Goal: Task Accomplishment & Management: Use online tool/utility

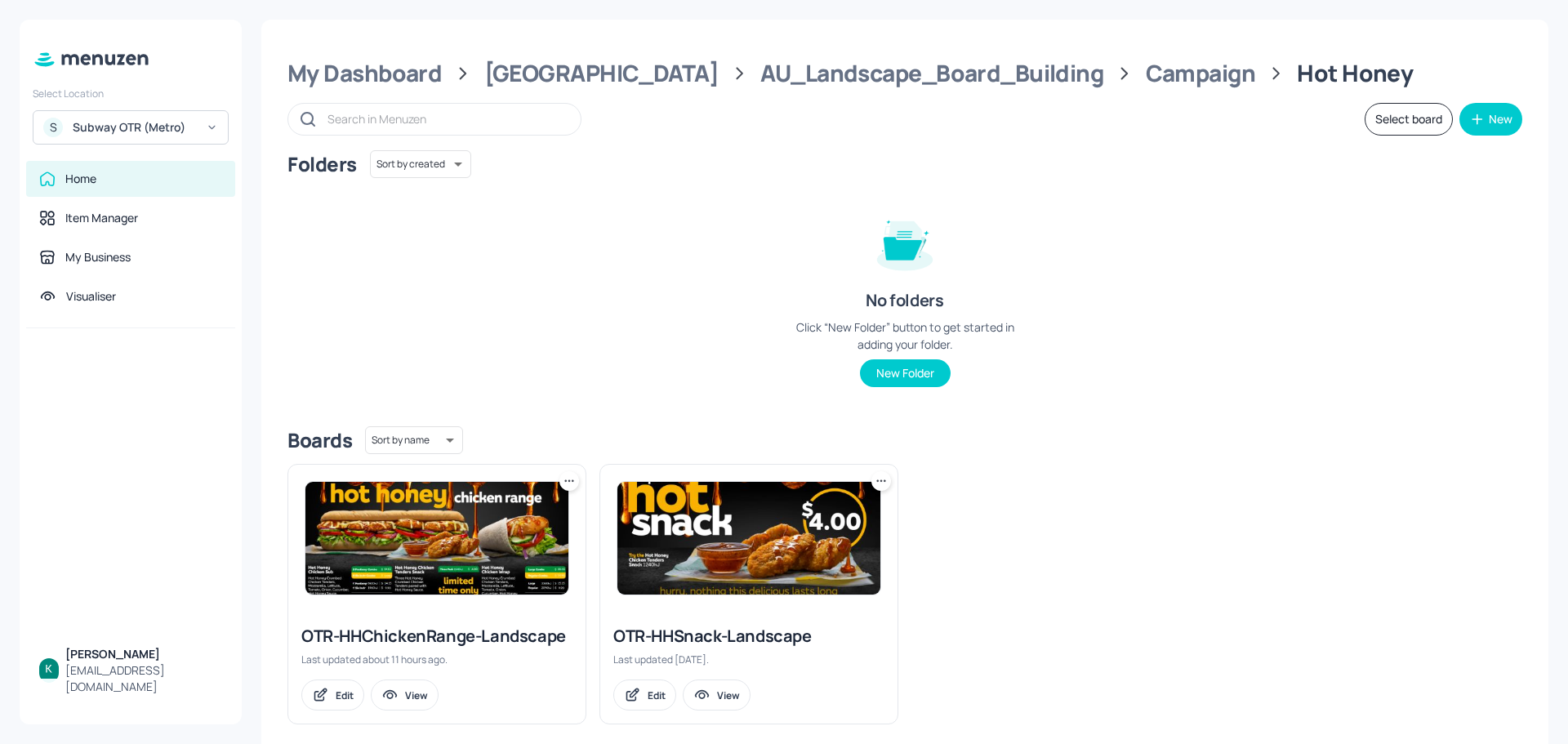
click at [466, 631] on div "OTR-HHChickenRange-Landscape" at bounding box center [437, 636] width 271 height 23
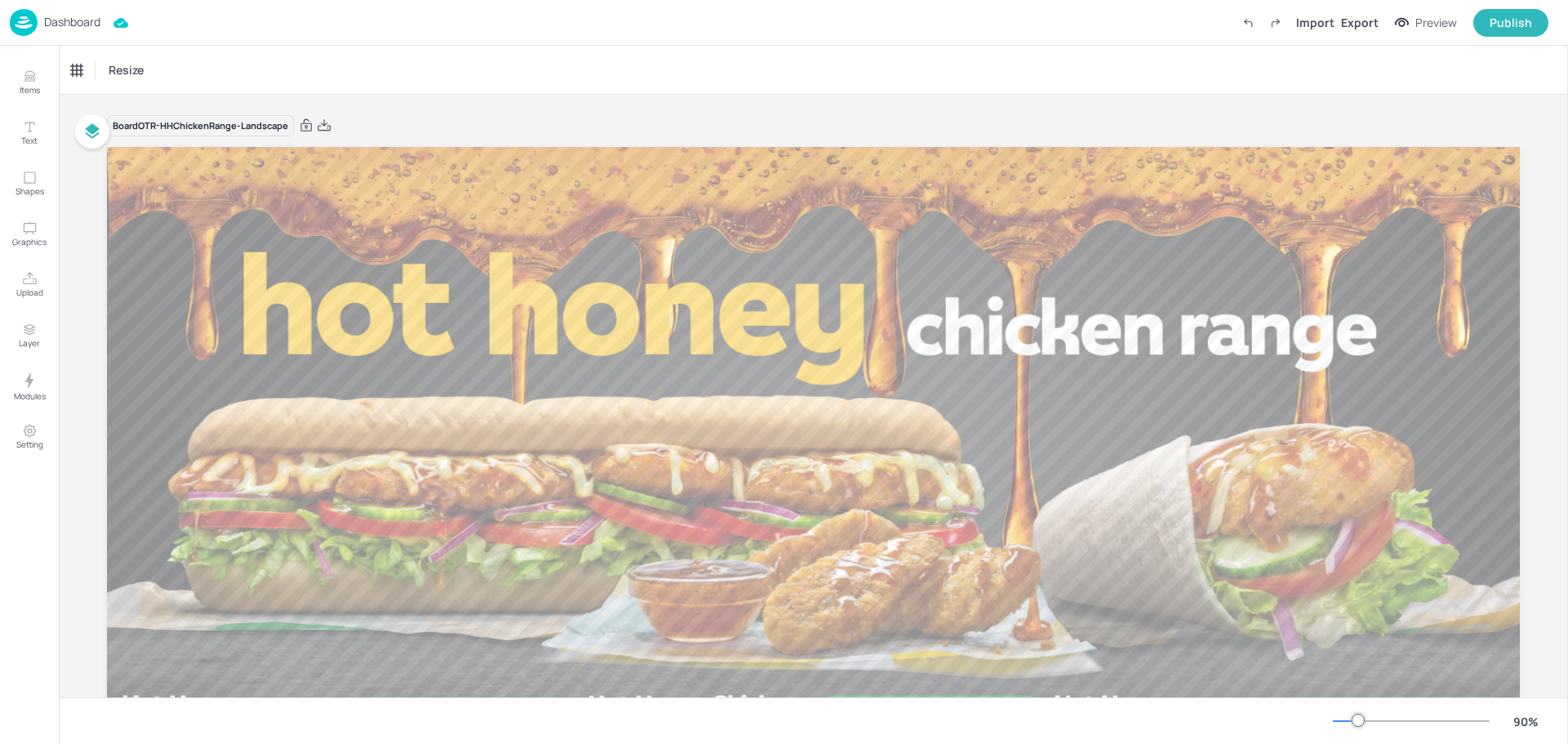
click at [74, 21] on p "Dashboard" at bounding box center [73, 22] width 56 height 12
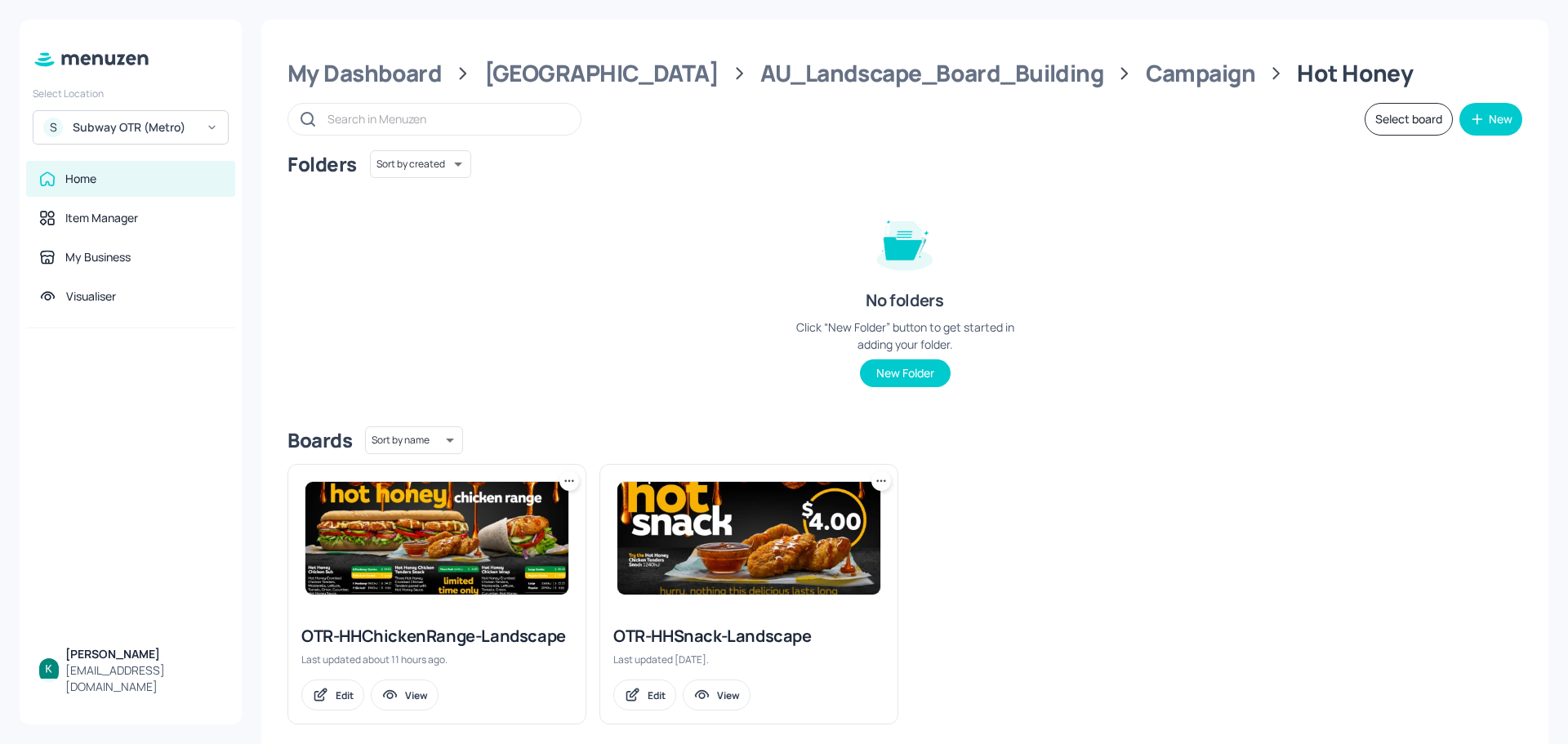
click at [108, 127] on div "Subway OTR (Metro)" at bounding box center [134, 127] width 124 height 16
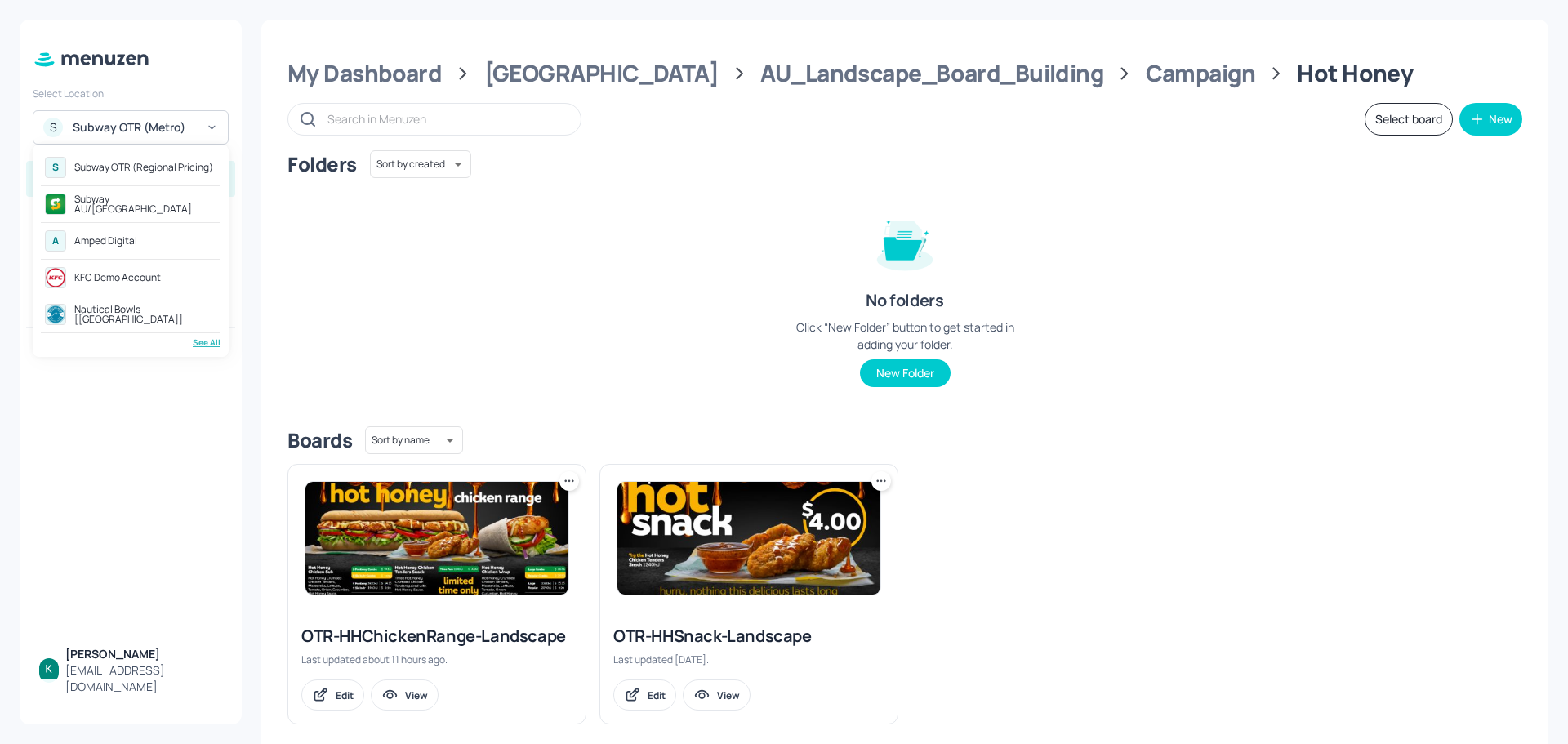
click at [126, 195] on div "Subway AU/[GEOGRAPHIC_DATA]" at bounding box center [131, 204] width 180 height 29
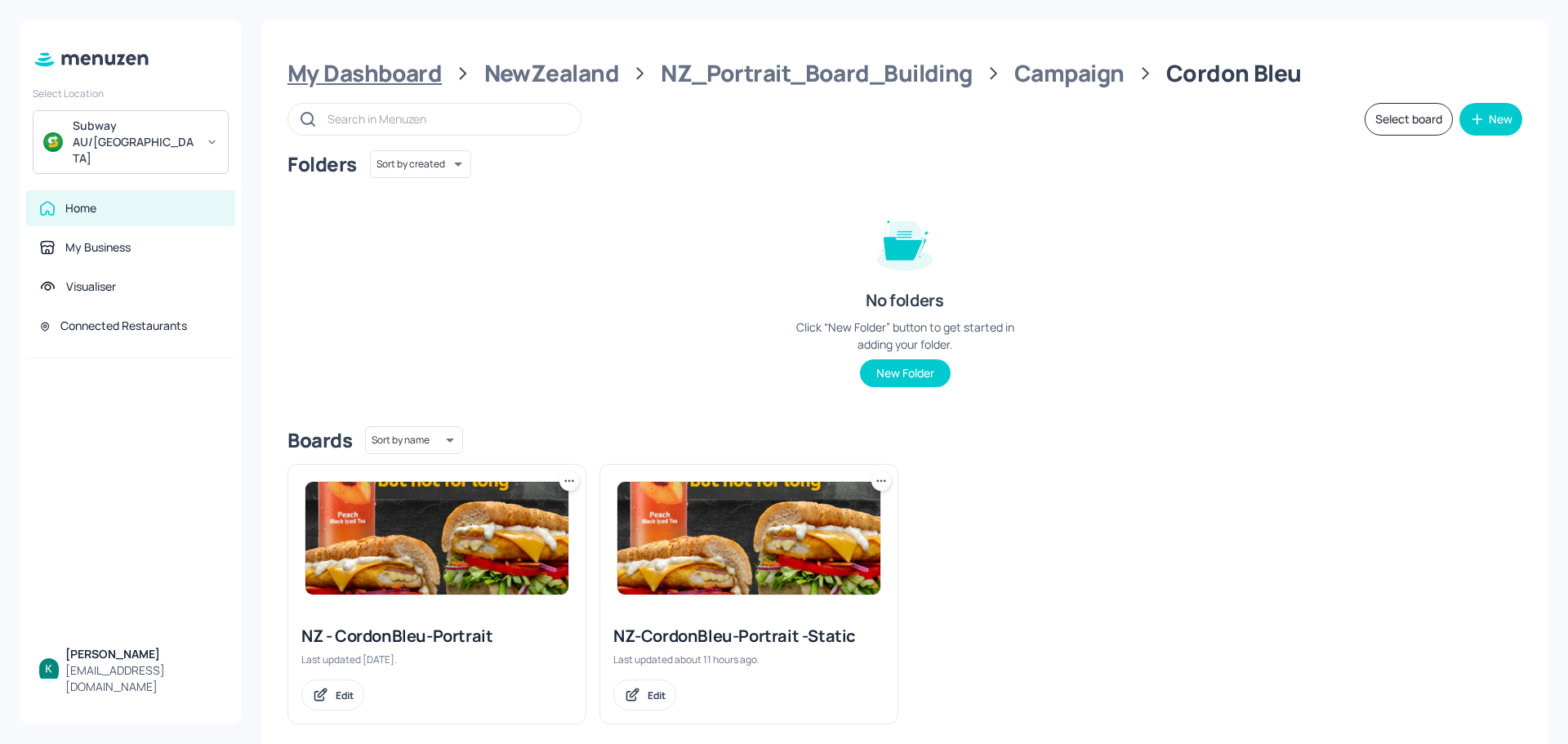
click at [325, 70] on div "My Dashboard" at bounding box center [364, 73] width 155 height 29
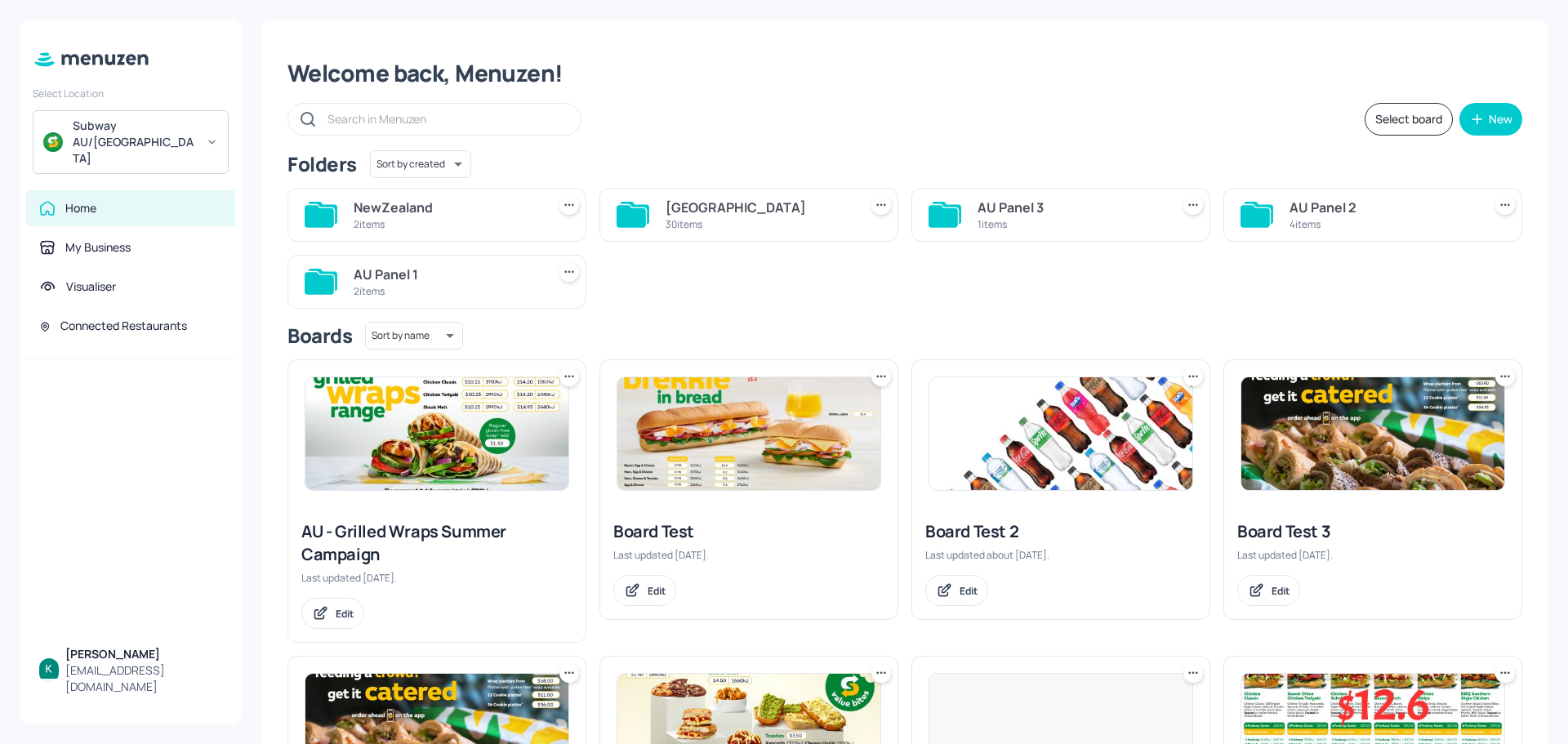
click at [671, 208] on div "[GEOGRAPHIC_DATA]" at bounding box center [758, 207] width 187 height 19
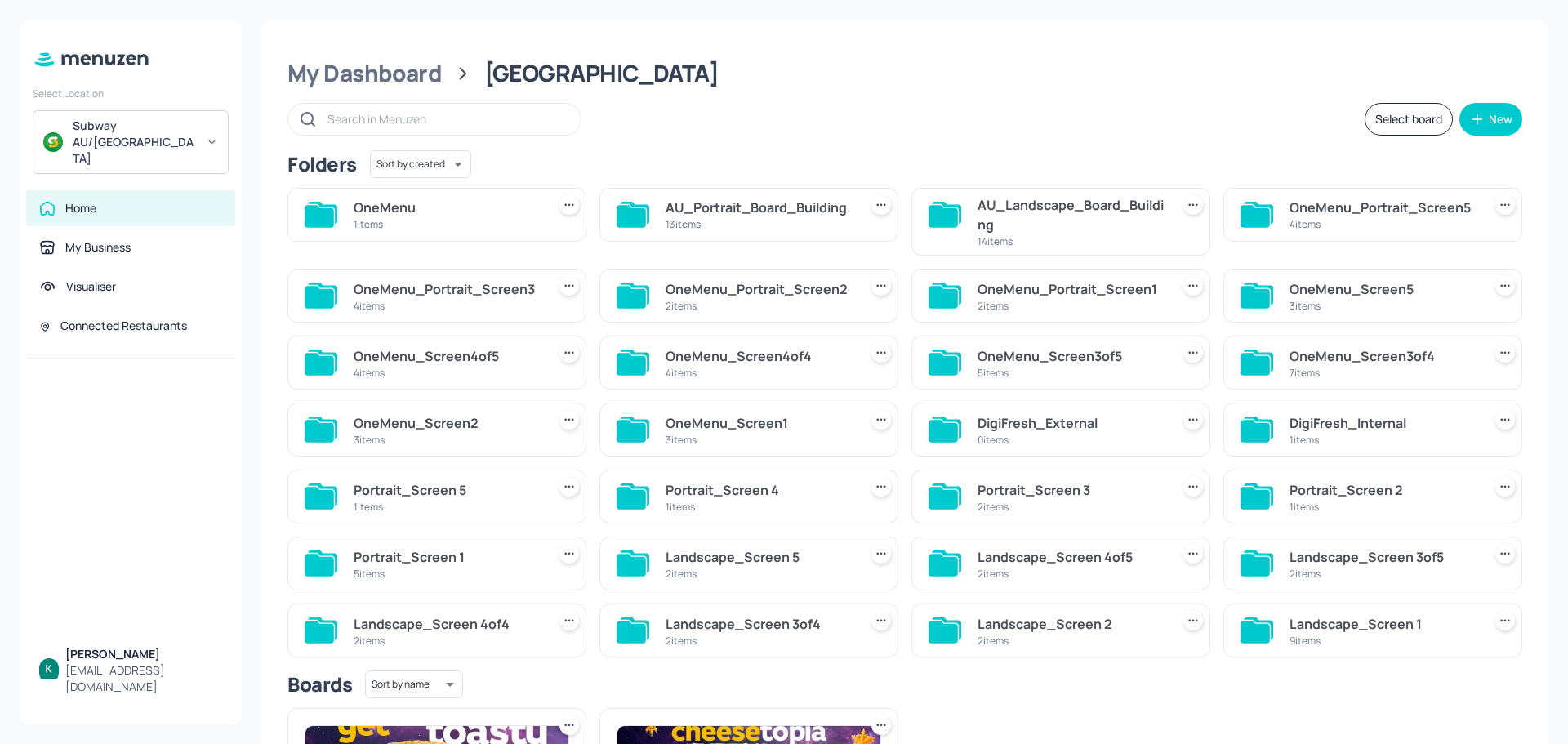
click at [792, 211] on div "AU_Portrait_Board_Building" at bounding box center [758, 207] width 187 height 19
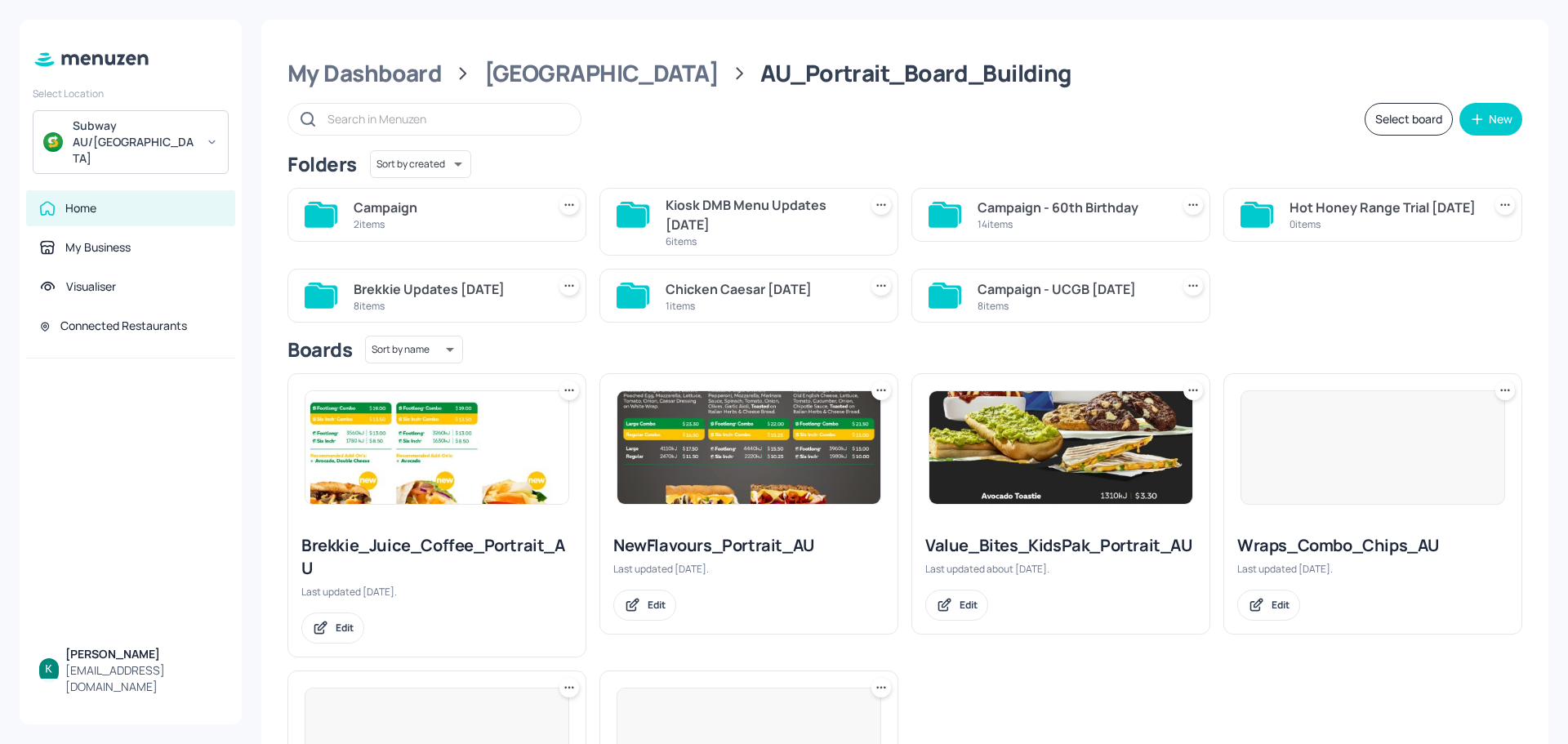
click at [479, 219] on div "2 items" at bounding box center [447, 224] width 187 height 14
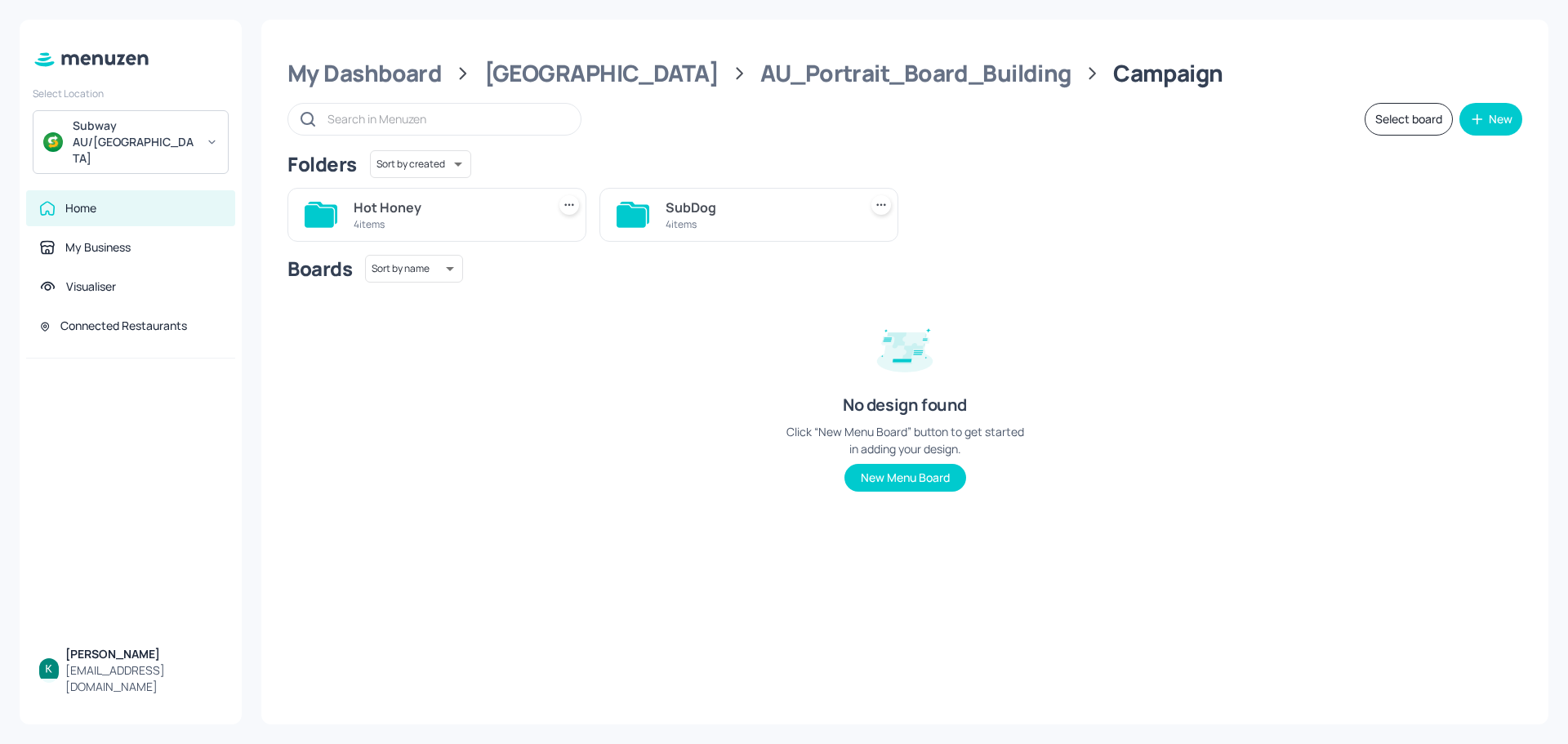
click at [432, 217] on div "4 items" at bounding box center [447, 224] width 187 height 14
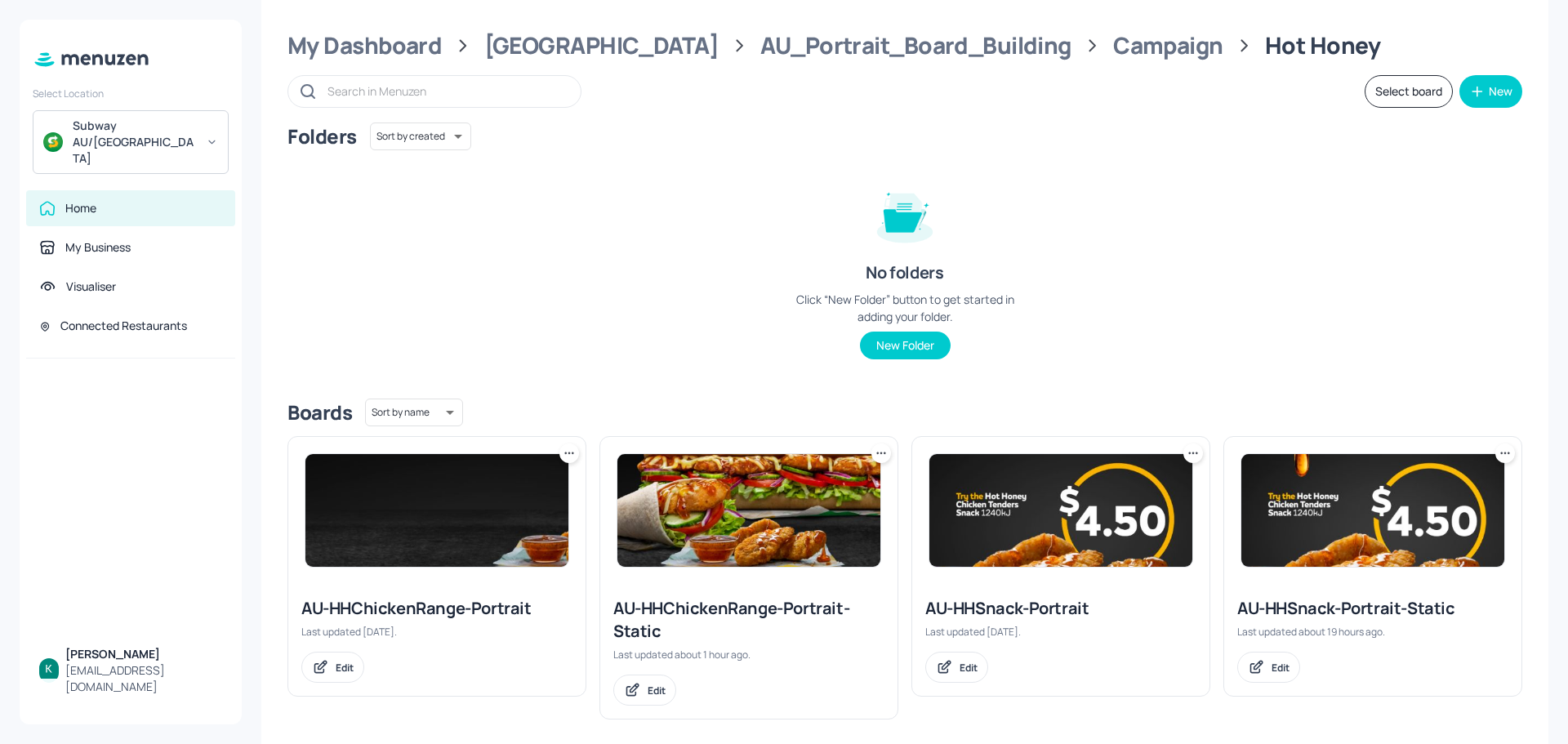
scroll to position [43, 0]
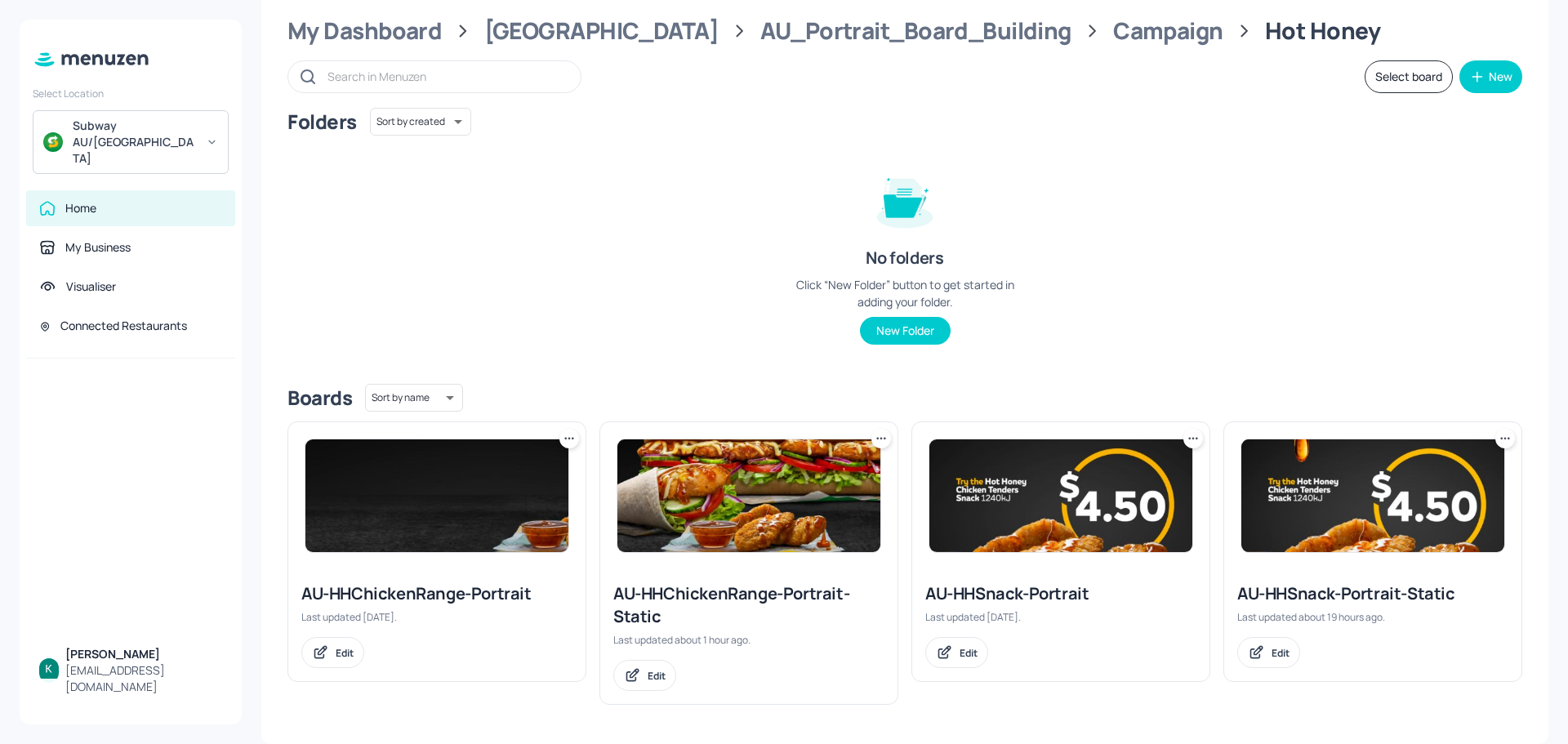
click at [493, 587] on div "AU-HHChickenRange-Portrait" at bounding box center [437, 593] width 271 height 23
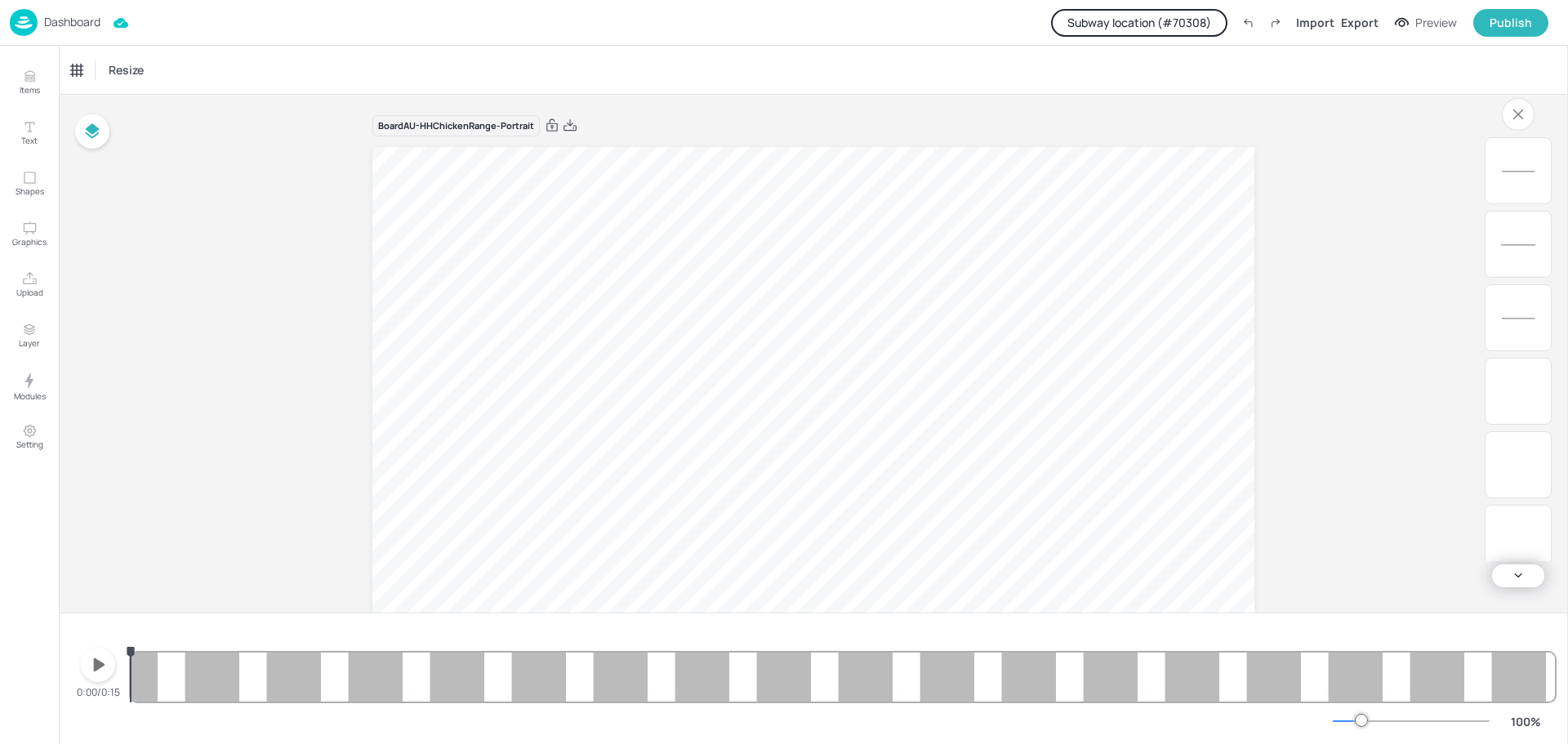
click at [95, 20] on p "Dashboard" at bounding box center [73, 22] width 56 height 12
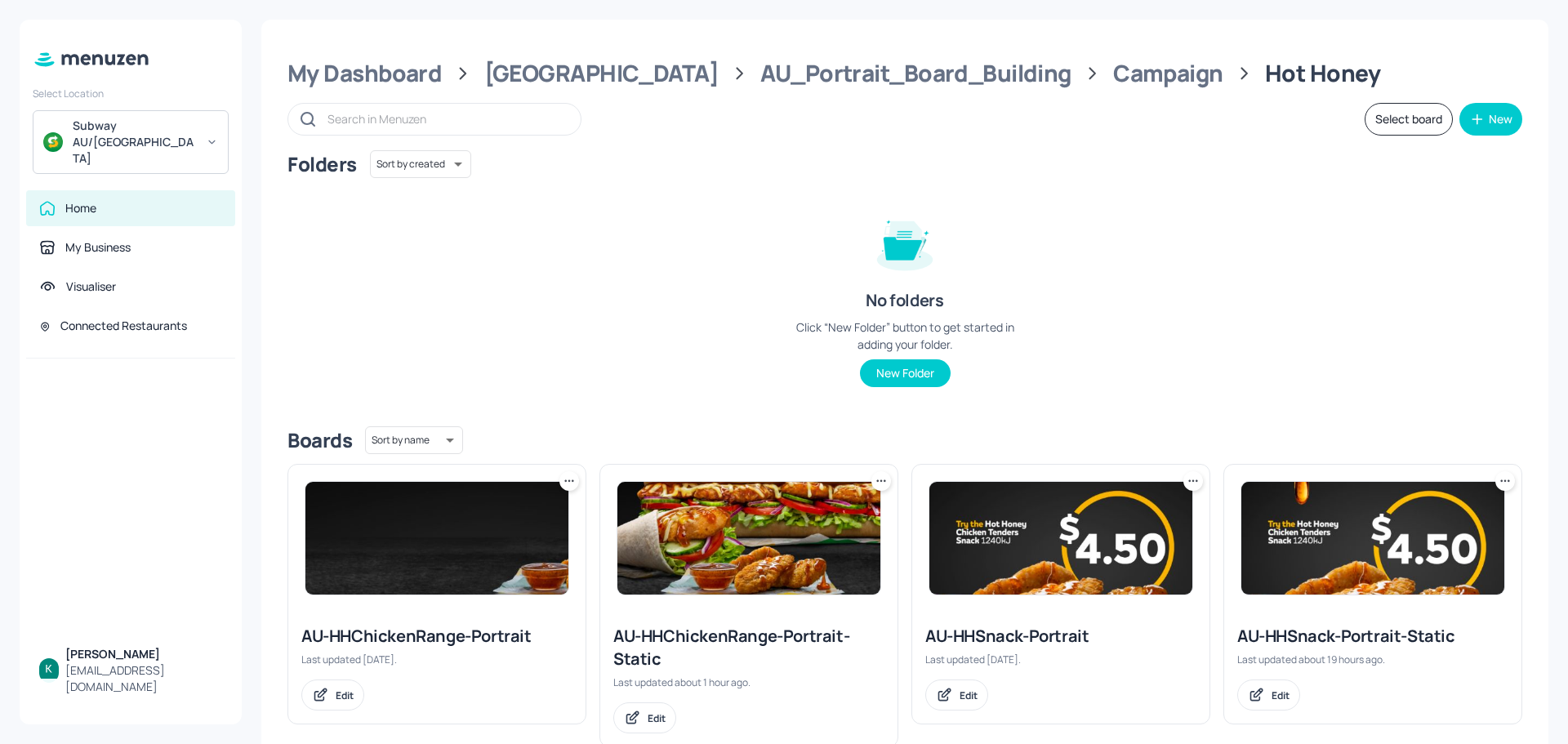
click at [826, 530] on img at bounding box center [749, 537] width 263 height 113
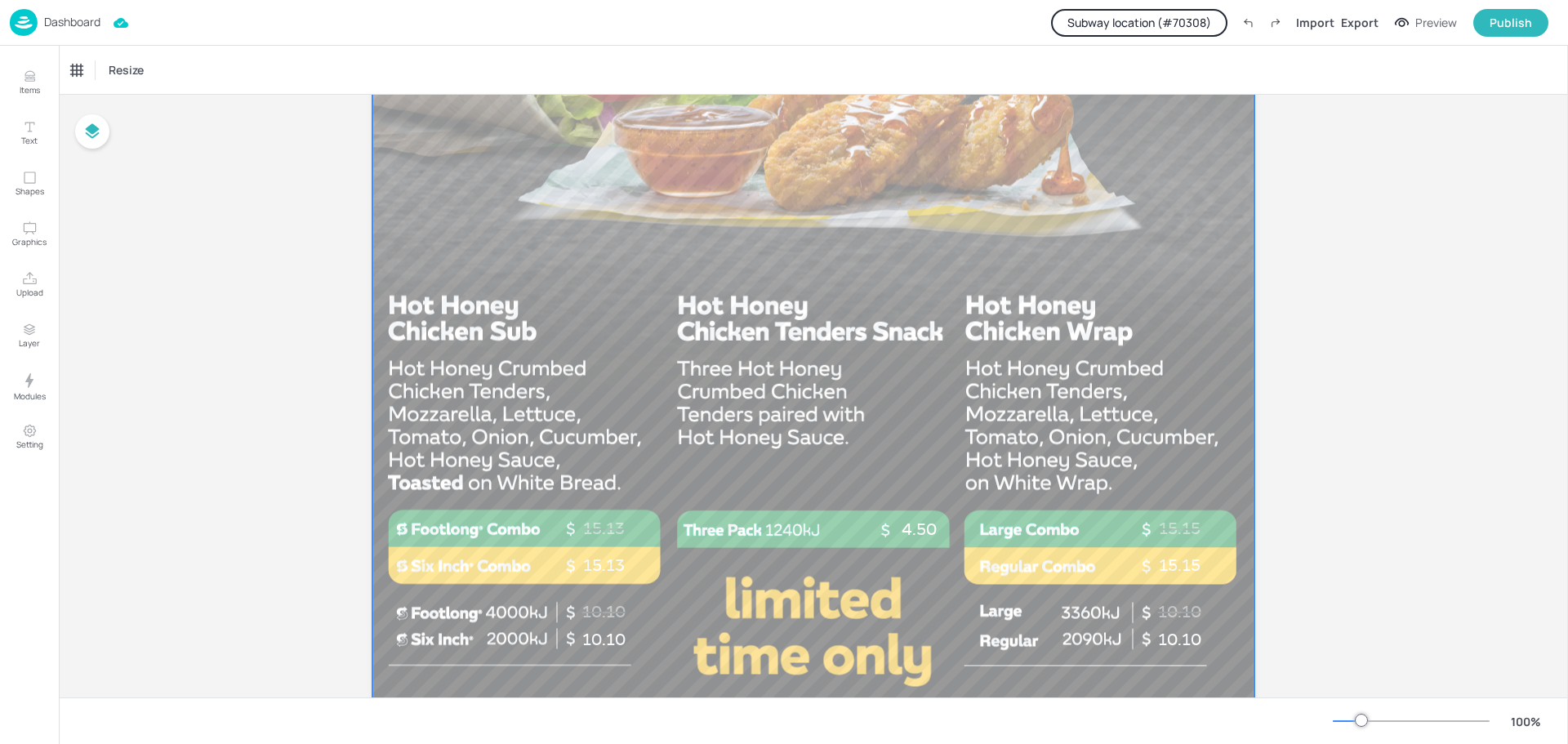
scroll to position [1058, 0]
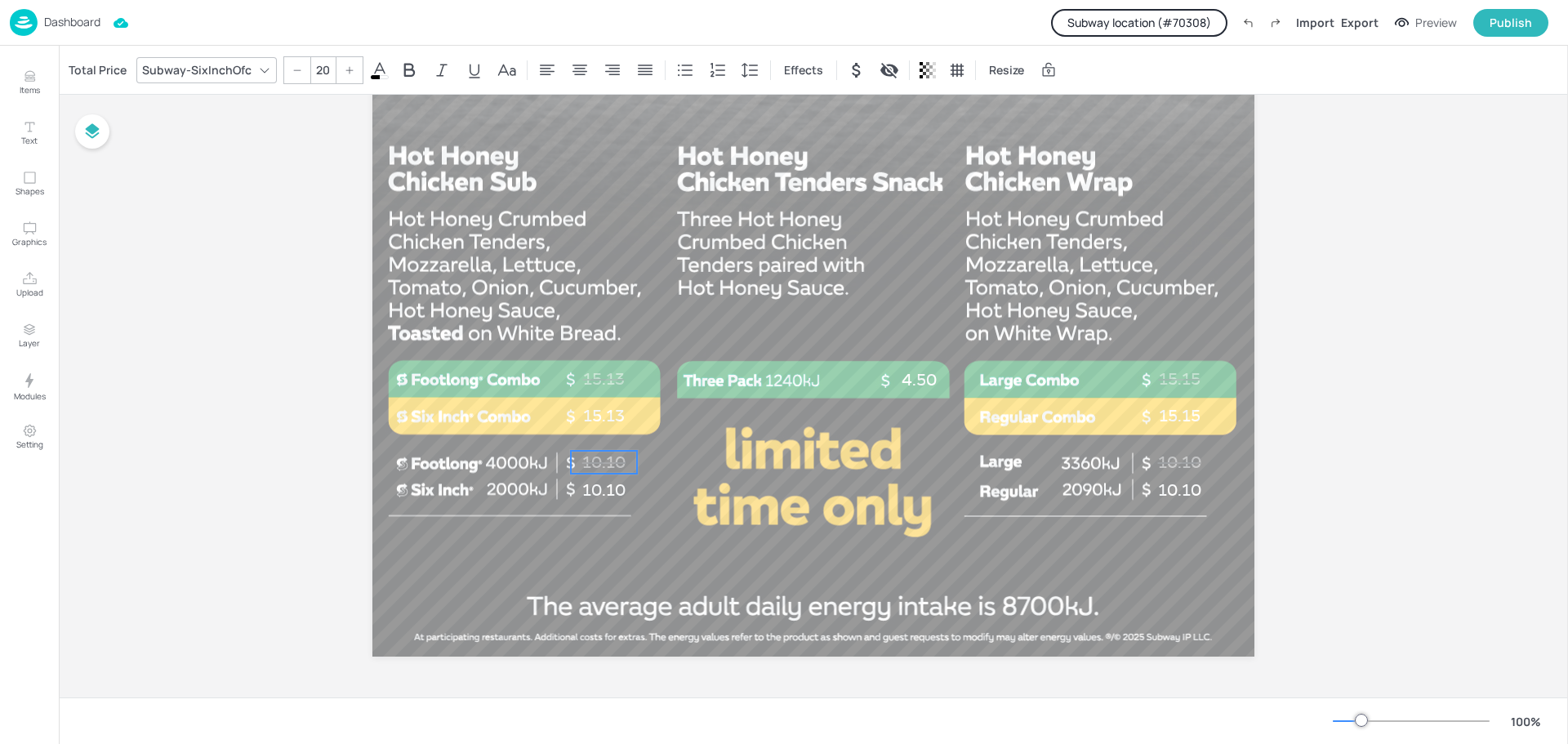
click at [603, 458] on p "10.10" at bounding box center [603, 462] width 66 height 23
click at [1129, 18] on button "Subway location (# 70308 )" at bounding box center [1139, 22] width 176 height 28
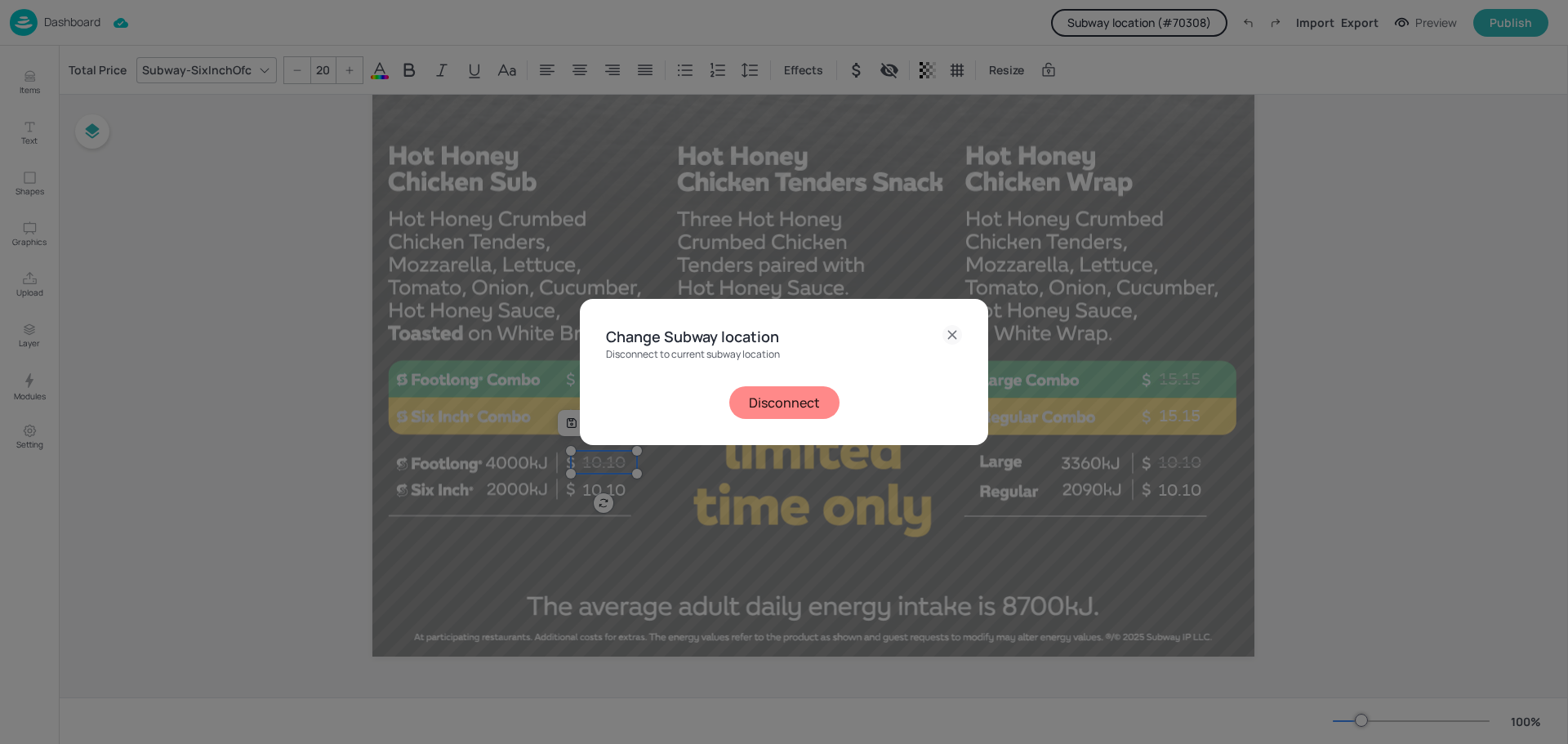
click at [797, 399] on button "Disconnect" at bounding box center [784, 403] width 110 height 33
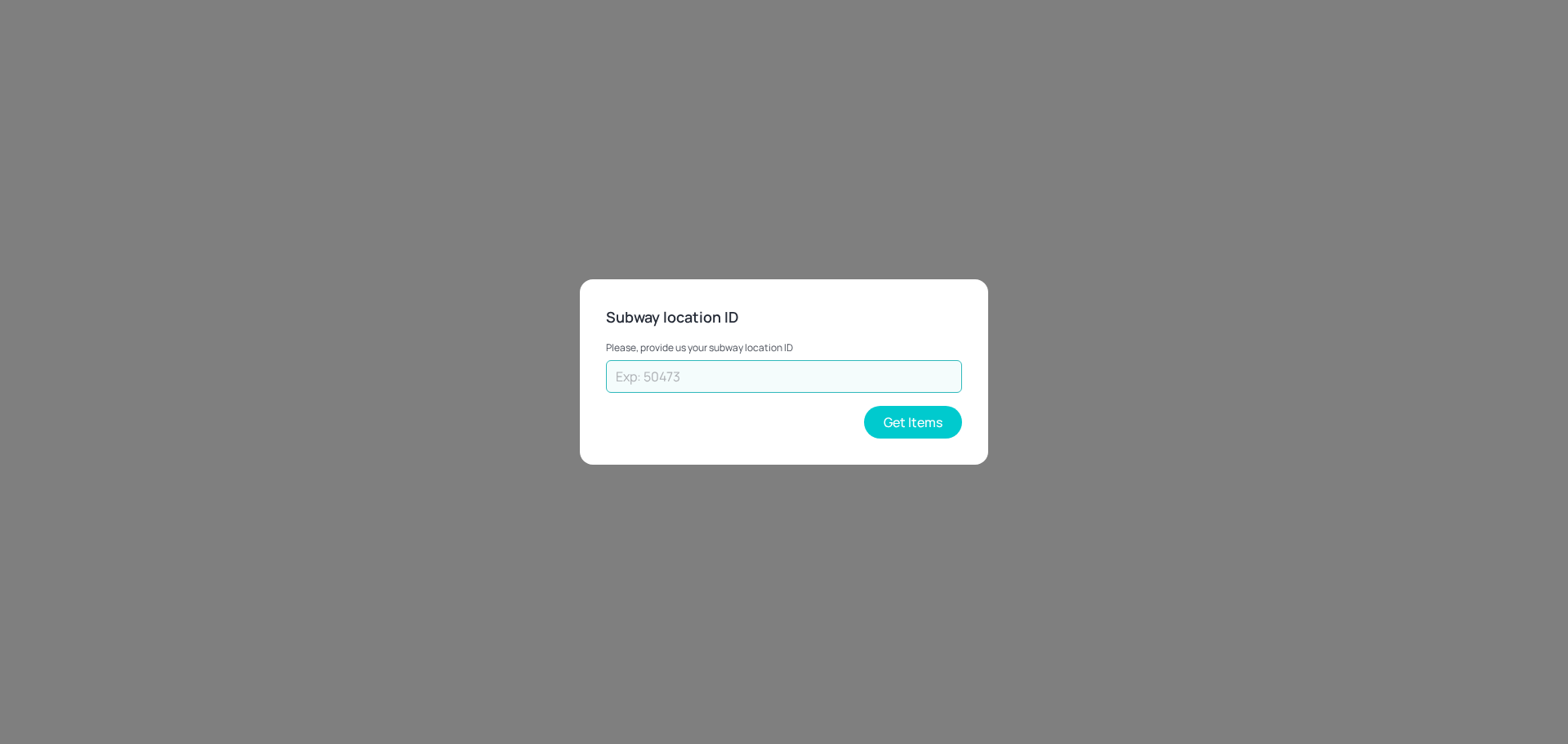
click at [875, 381] on input "text" at bounding box center [784, 377] width 356 height 33
type input "43262"
click at [928, 419] on button "Get Items" at bounding box center [913, 422] width 98 height 33
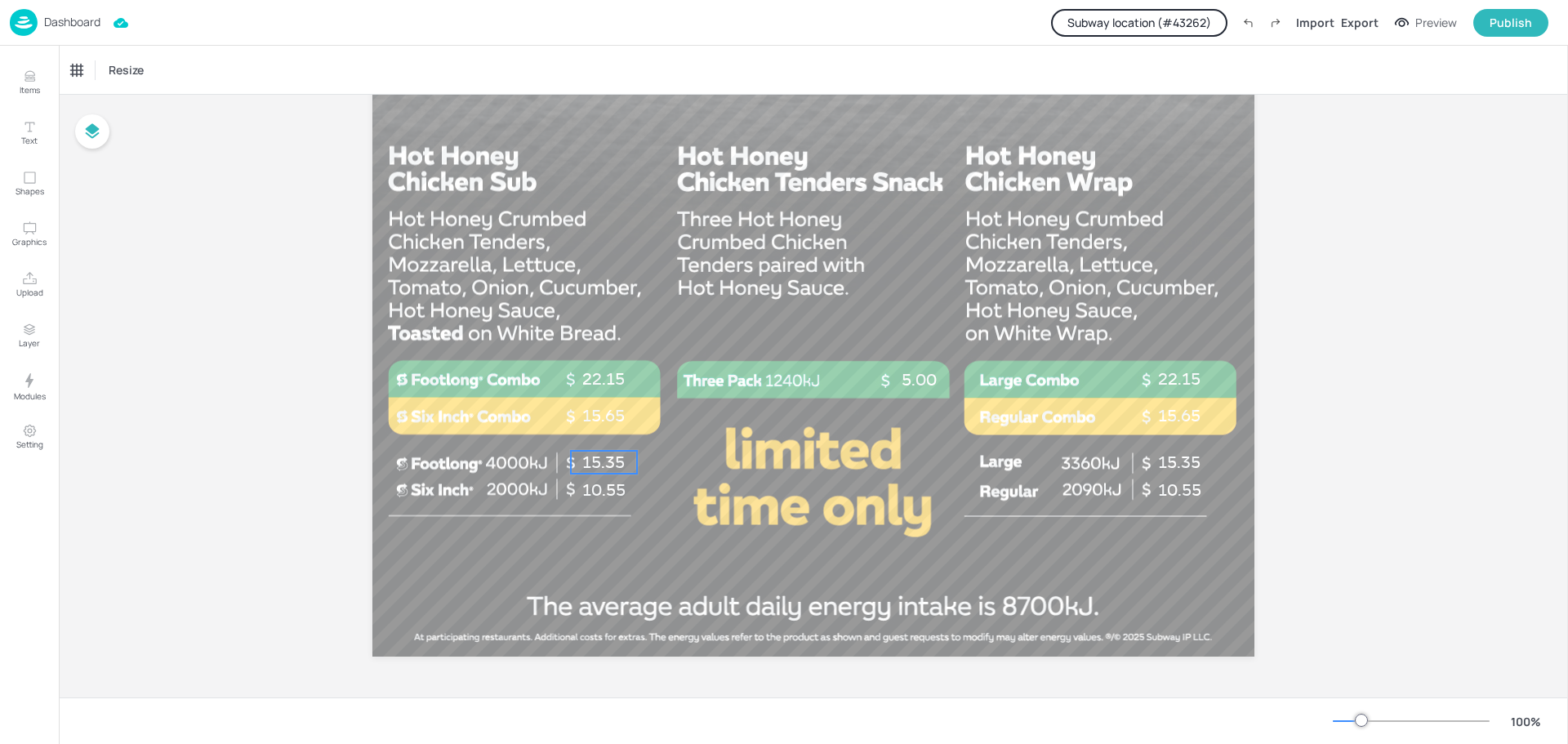
click at [593, 459] on p "15.35" at bounding box center [603, 462] width 66 height 23
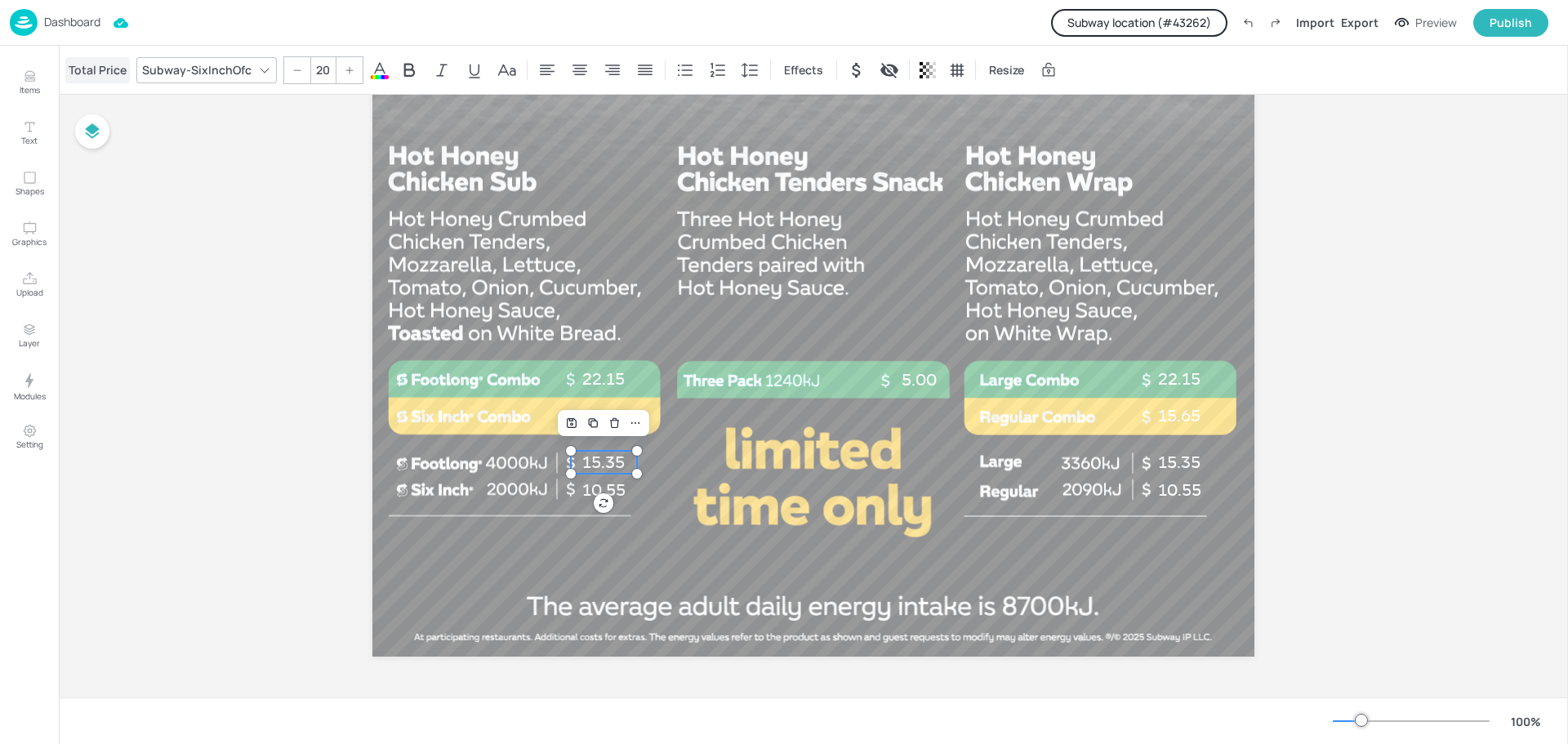
click at [98, 66] on div "Total Price" at bounding box center [98, 70] width 65 height 26
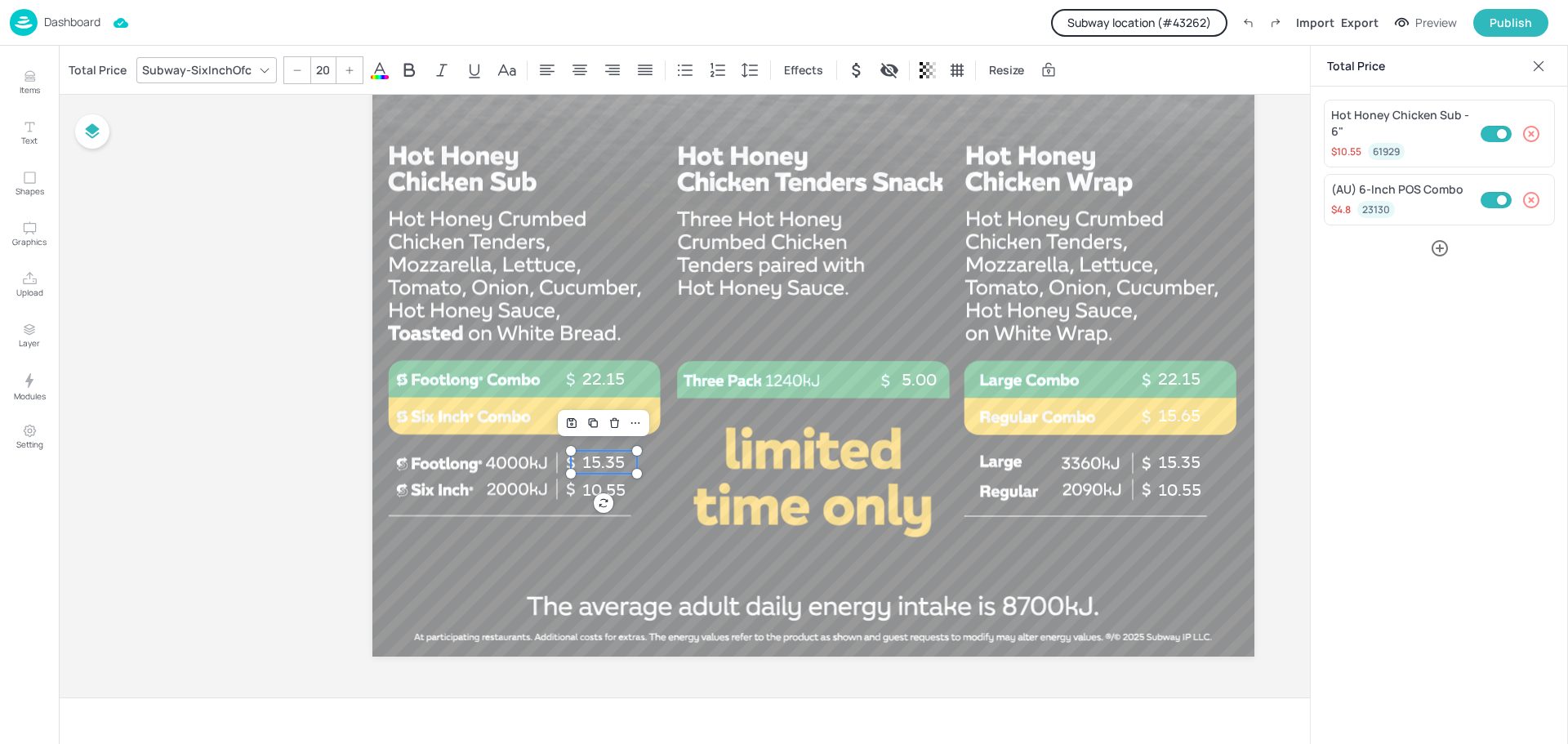
click at [1437, 248] on icon "button" at bounding box center [1439, 247] width 16 height 16
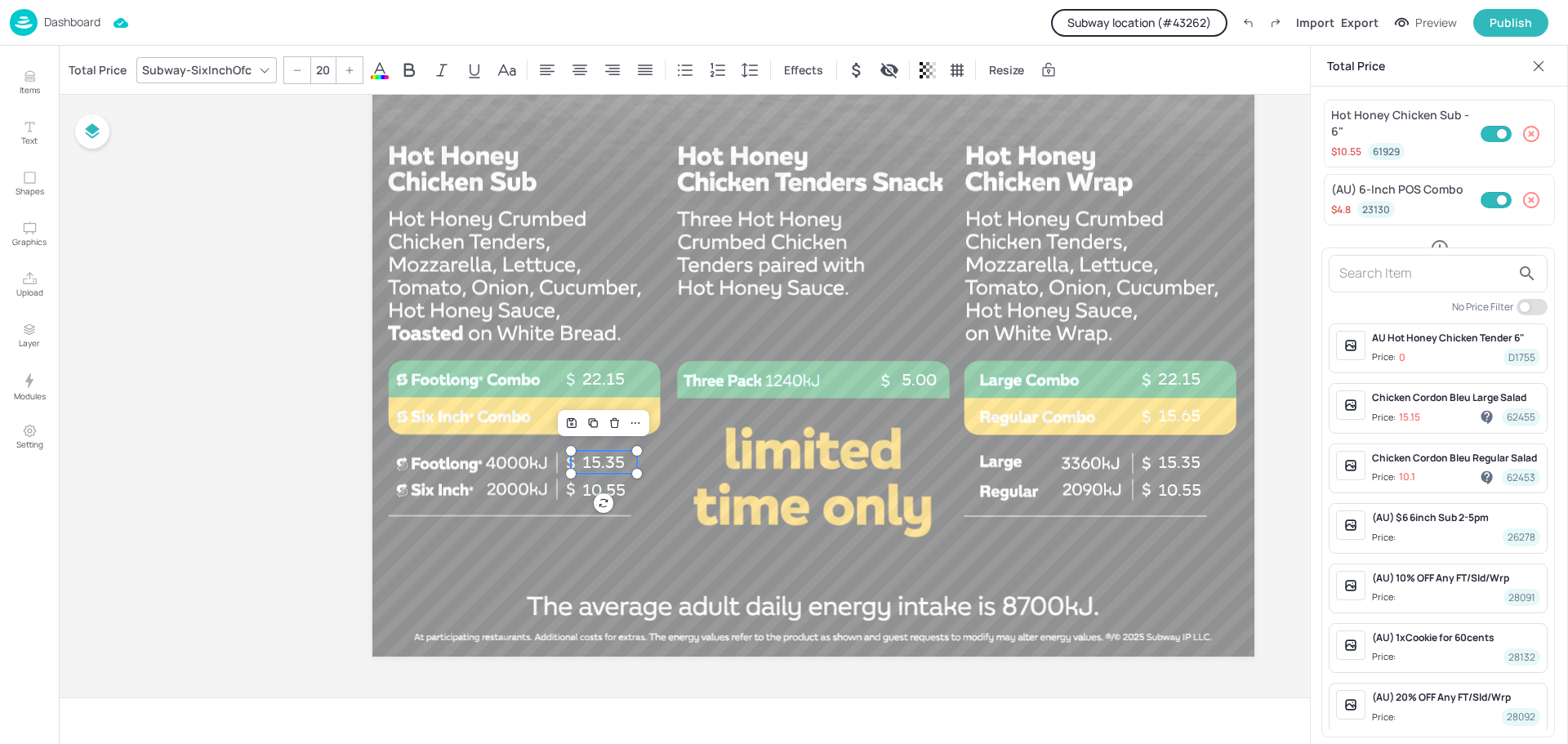
click at [1438, 280] on input "text" at bounding box center [1424, 272] width 171 height 26
type input "Hot Honey"
click at [1446, 589] on span "Price: 15.65 61928" at bounding box center [1456, 597] width 168 height 17
click at [1481, 60] on div at bounding box center [784, 372] width 1568 height 744
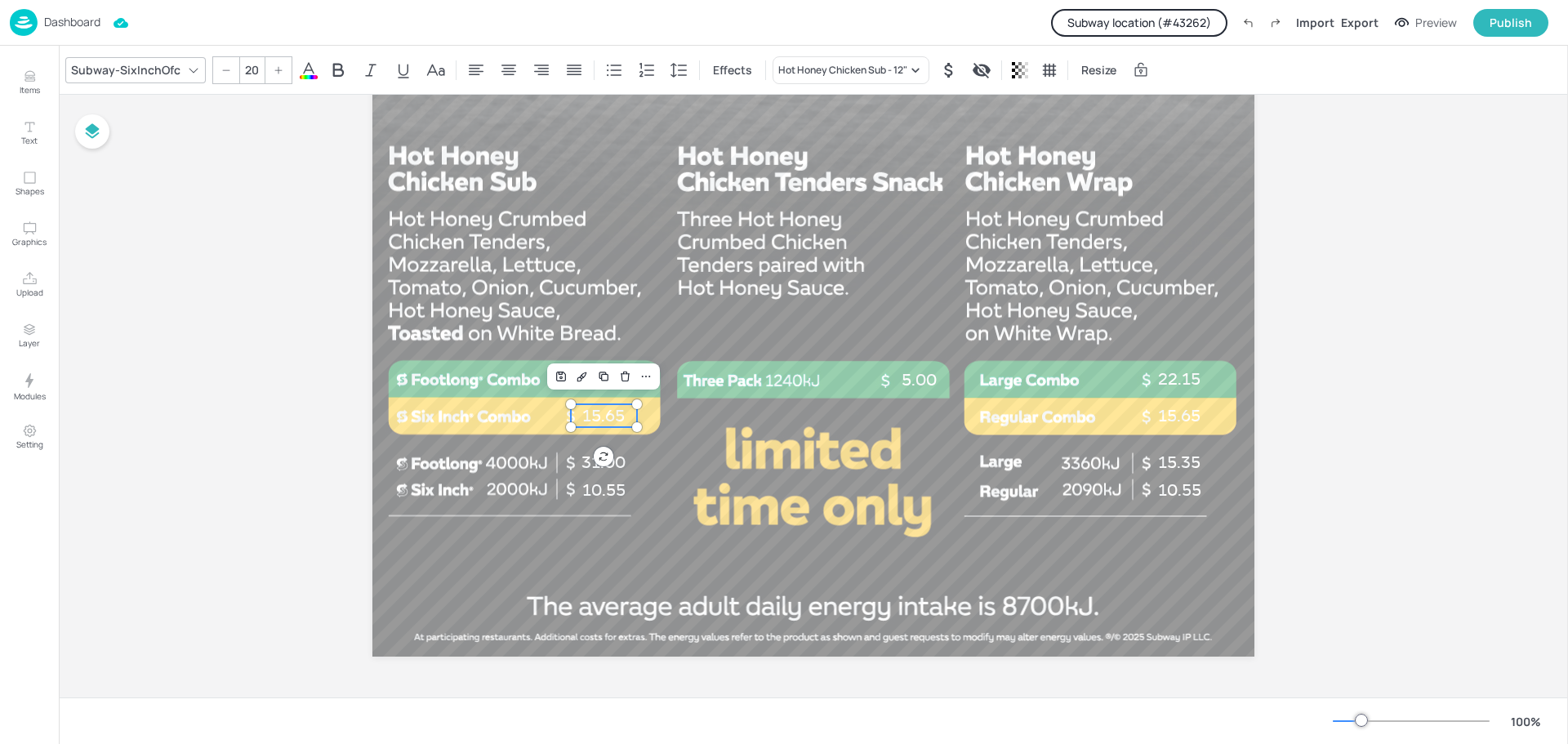
click at [606, 415] on span "15.65" at bounding box center [603, 415] width 43 height 19
drag, startPoint x: 610, startPoint y: 415, endPoint x: 689, endPoint y: 459, distance: 90.4
click at [695, 459] on span "15.65" at bounding box center [687, 450] width 43 height 19
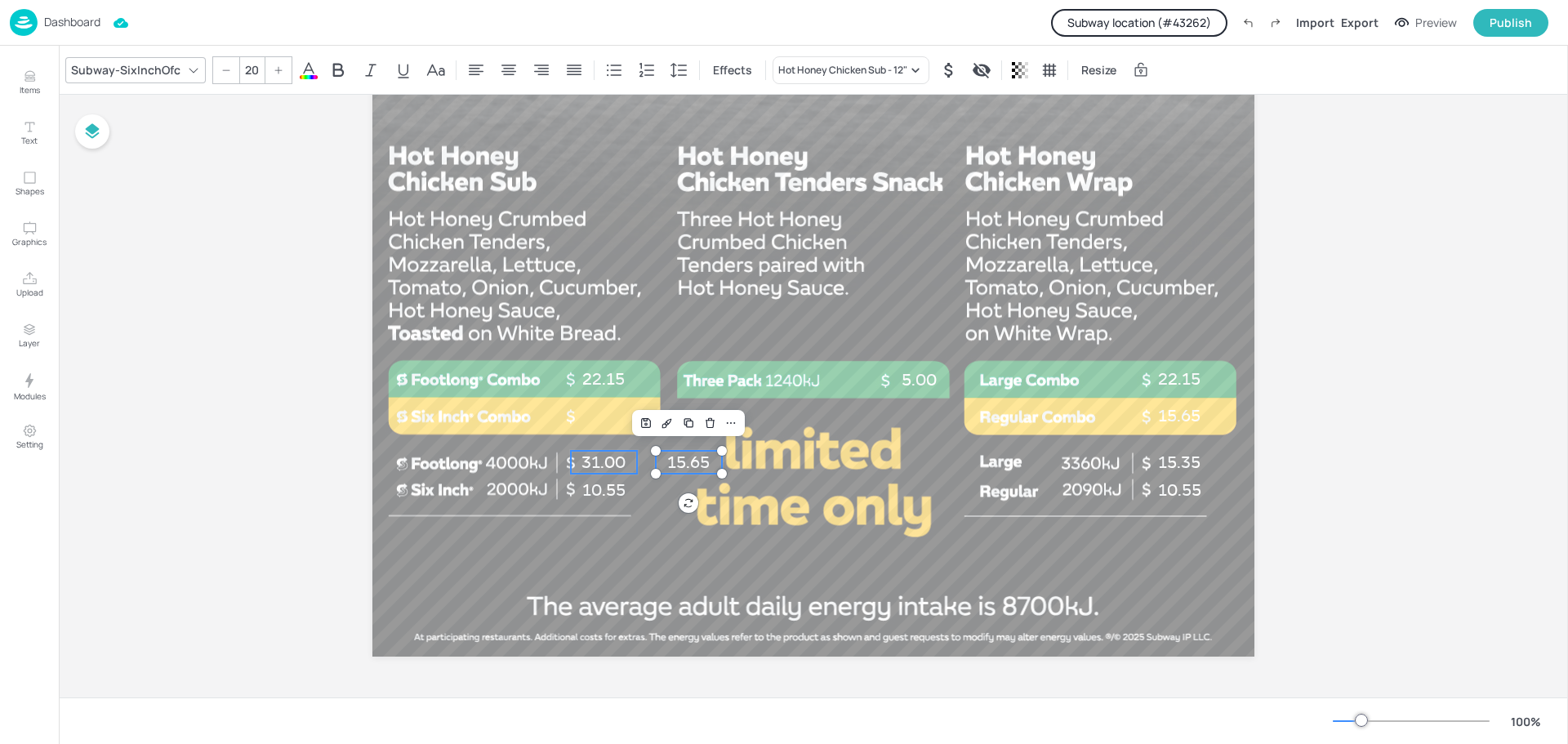
click at [603, 457] on p "31.00" at bounding box center [603, 462] width 66 height 23
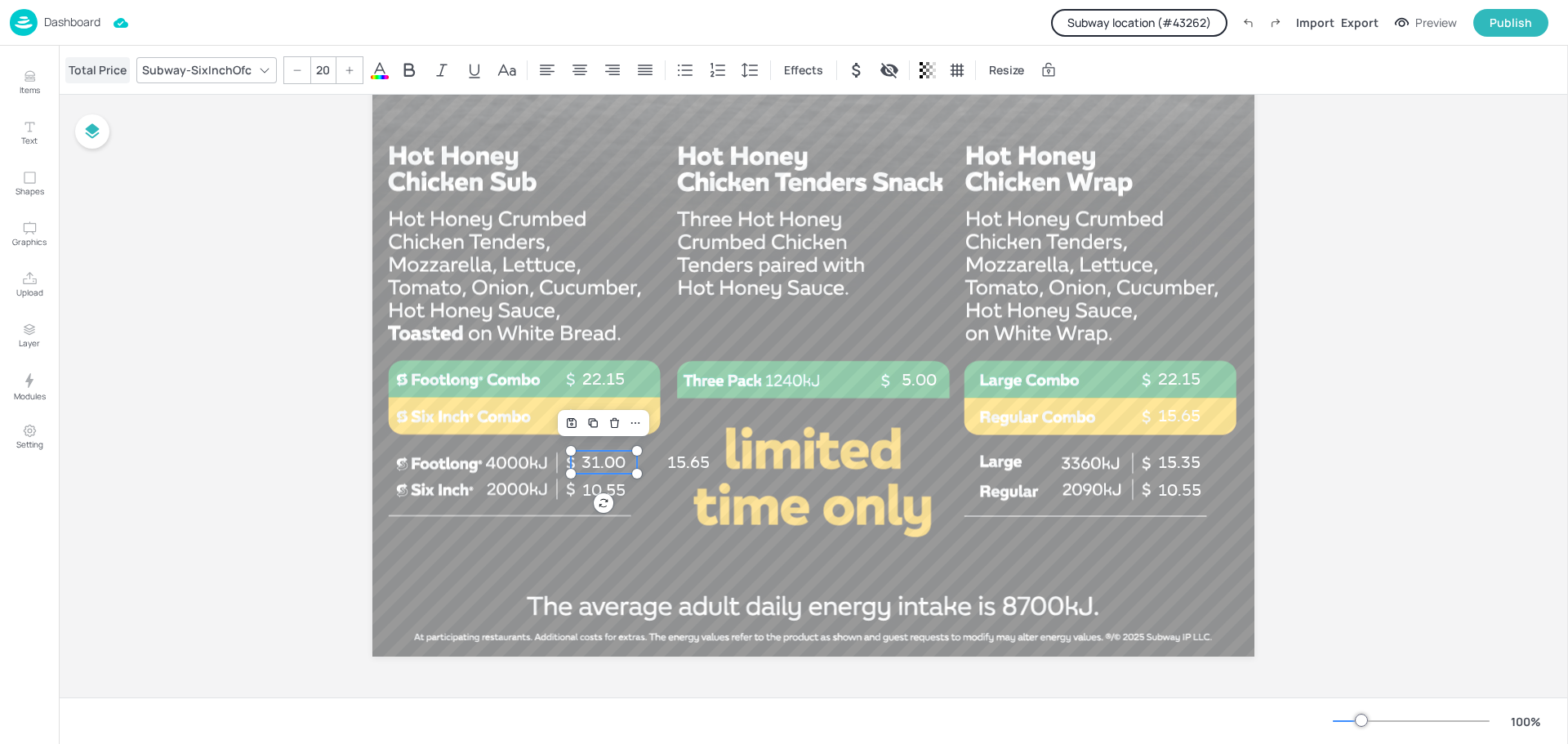
click at [114, 66] on div "Total Price" at bounding box center [98, 70] width 65 height 26
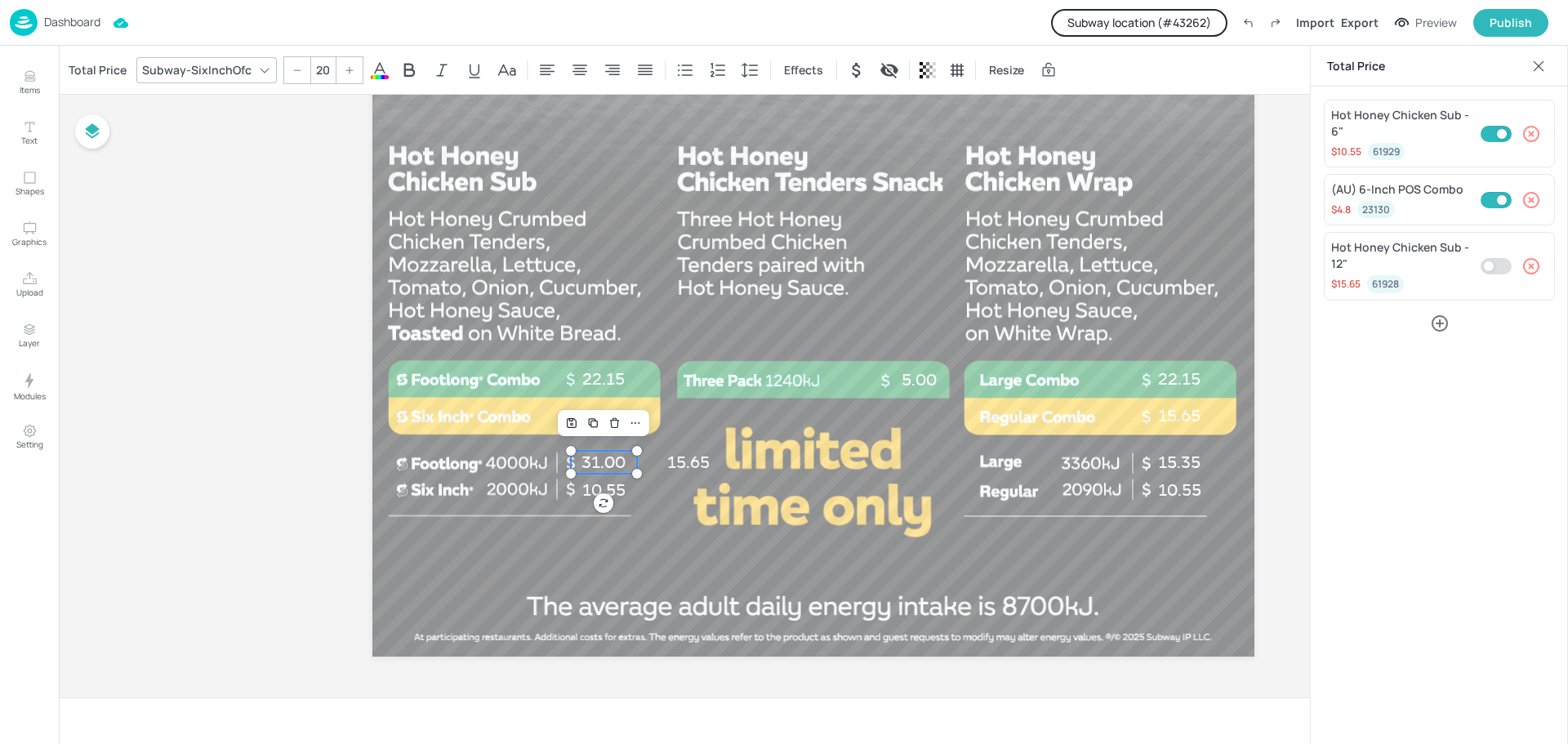
click at [1531, 264] on icon "button" at bounding box center [1531, 266] width 19 height 19
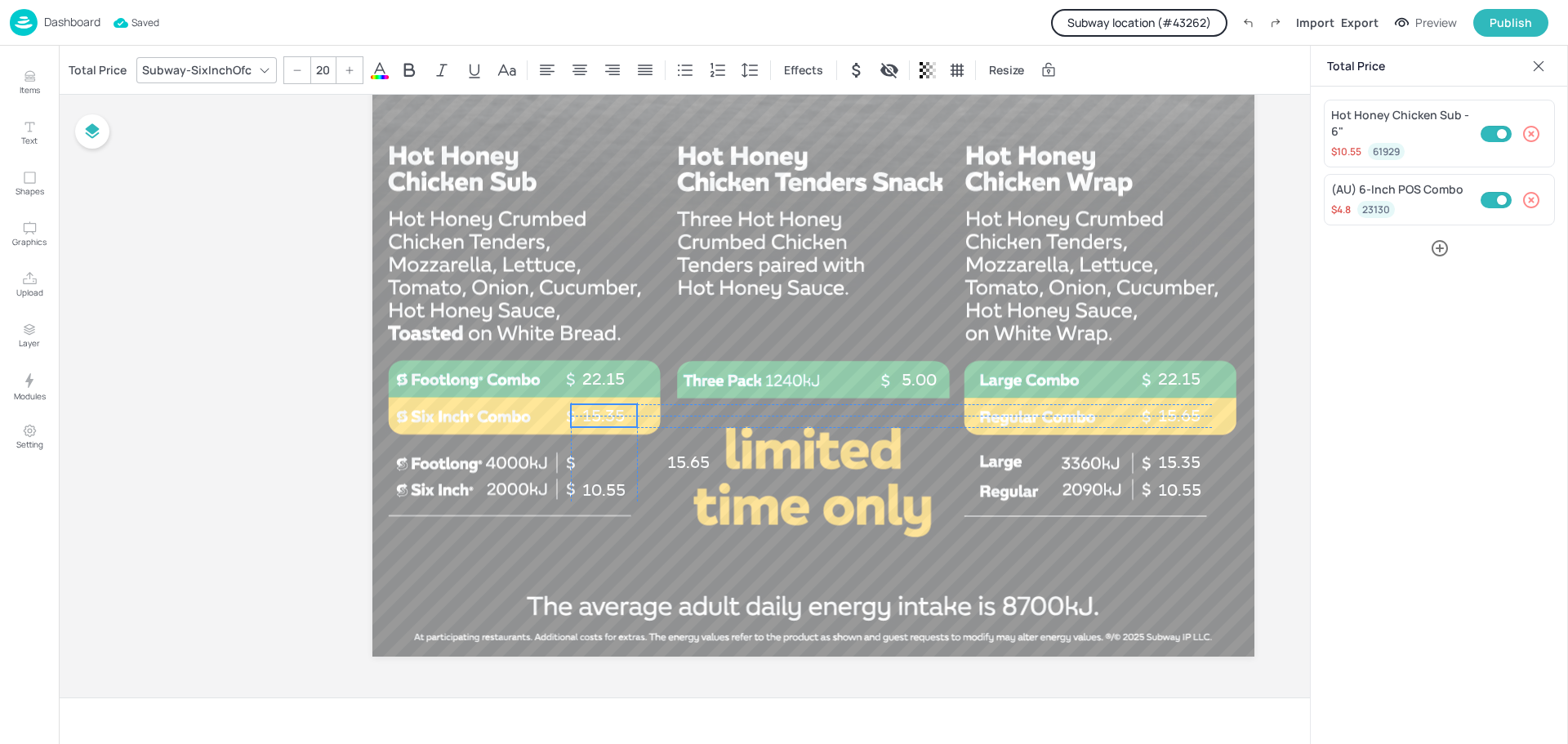
drag, startPoint x: 613, startPoint y: 464, endPoint x: 613, endPoint y: 416, distance: 48.0
click at [613, 416] on p "15.35" at bounding box center [603, 415] width 66 height 23
type input "20"
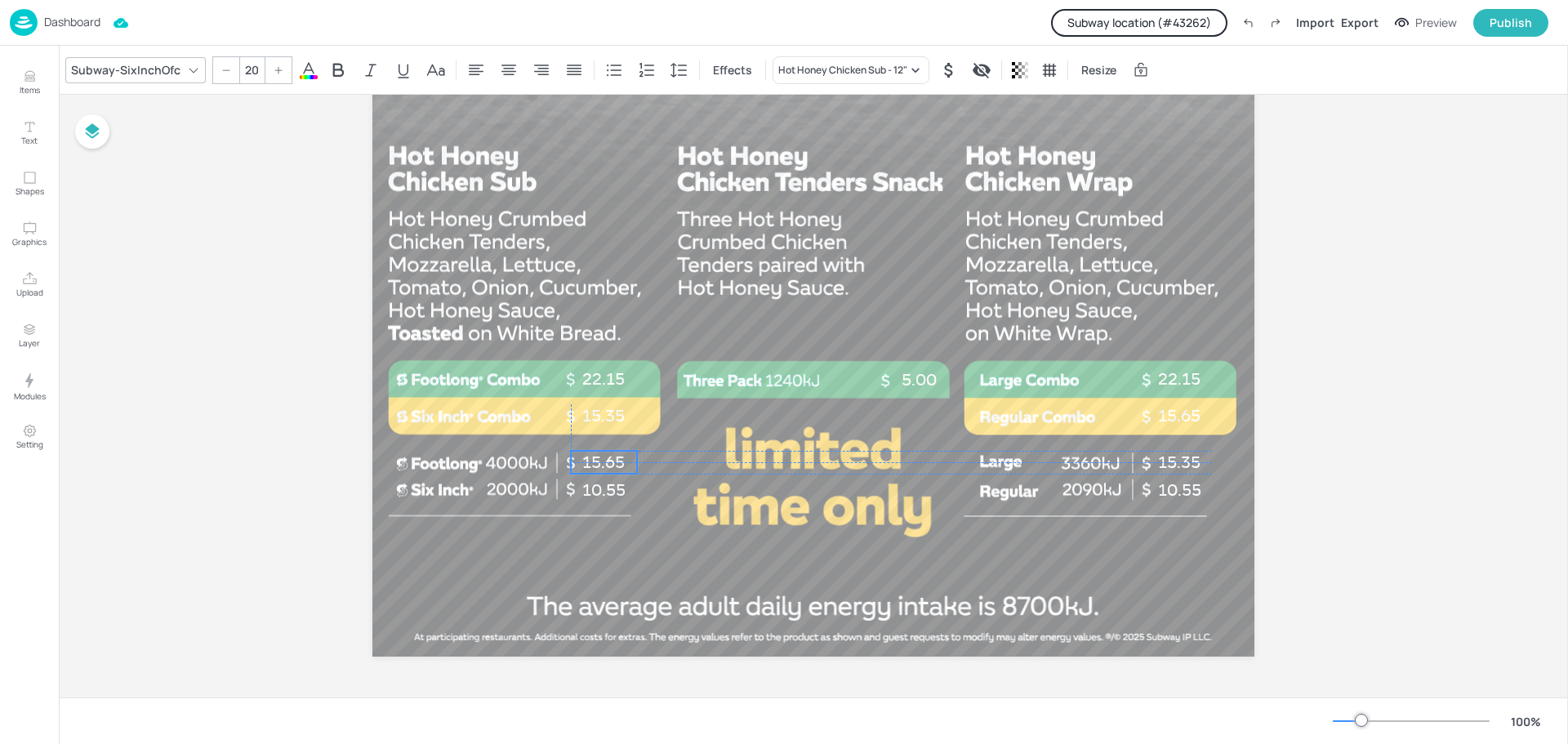
drag, startPoint x: 691, startPoint y: 466, endPoint x: 605, endPoint y: 465, distance: 86.0
click at [605, 465] on span "15.65" at bounding box center [603, 462] width 43 height 19
click at [1128, 20] on button "Subway location (# 43262 )" at bounding box center [1139, 22] width 176 height 28
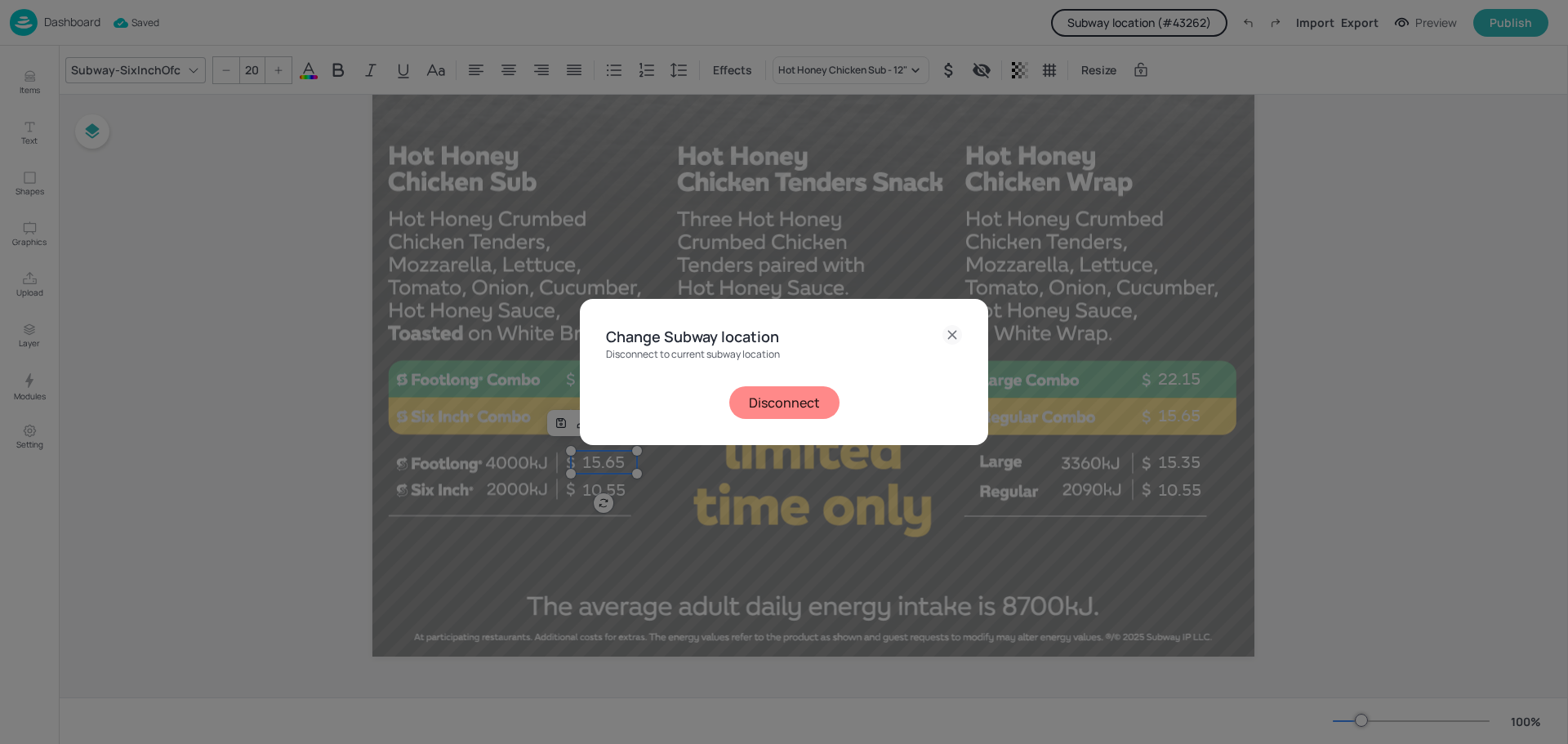
click at [778, 408] on button "Disconnect" at bounding box center [784, 403] width 110 height 33
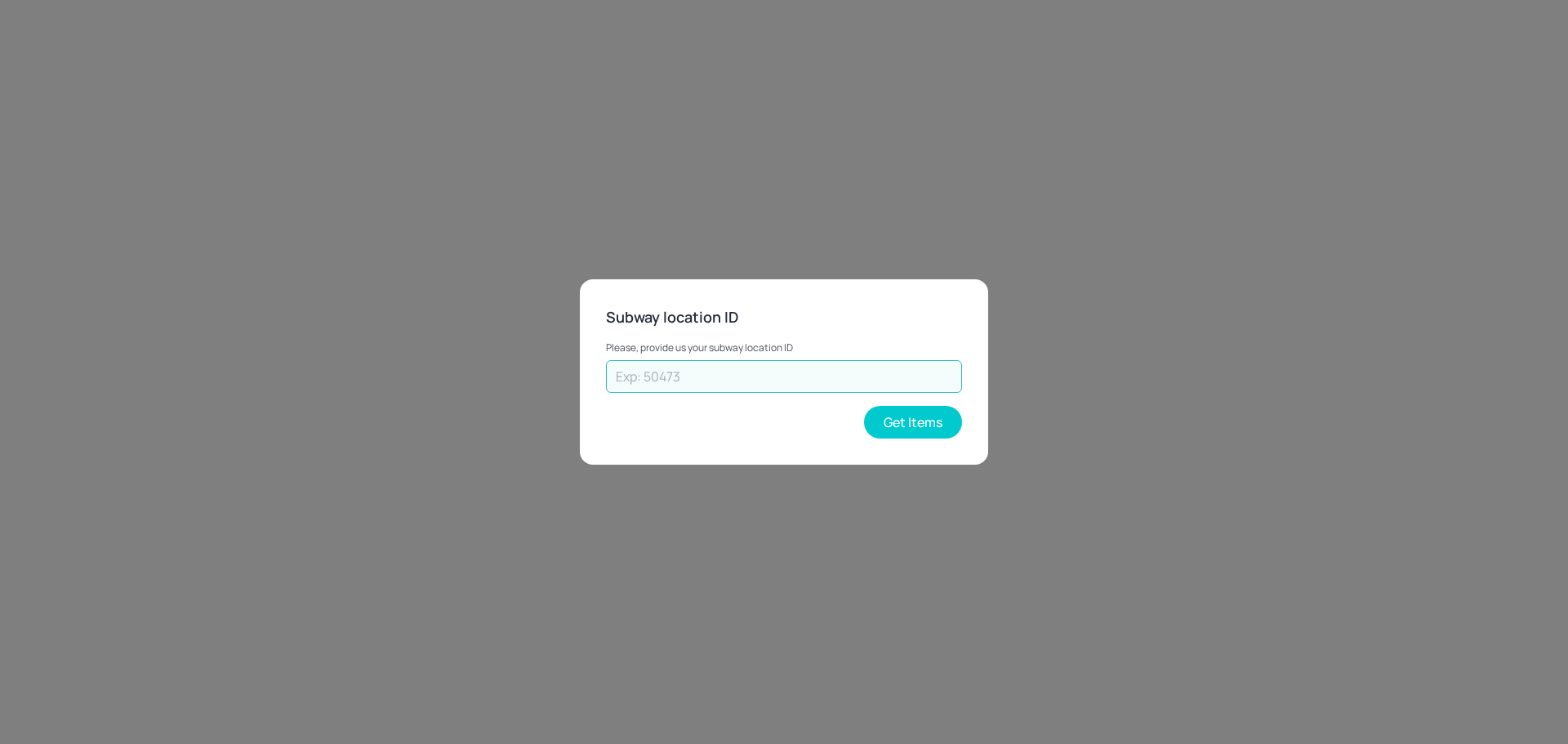
click at [768, 366] on input "text" at bounding box center [784, 377] width 356 height 33
paste input "25157"
type input "25157"
click at [933, 415] on button "Get Items" at bounding box center [913, 422] width 98 height 33
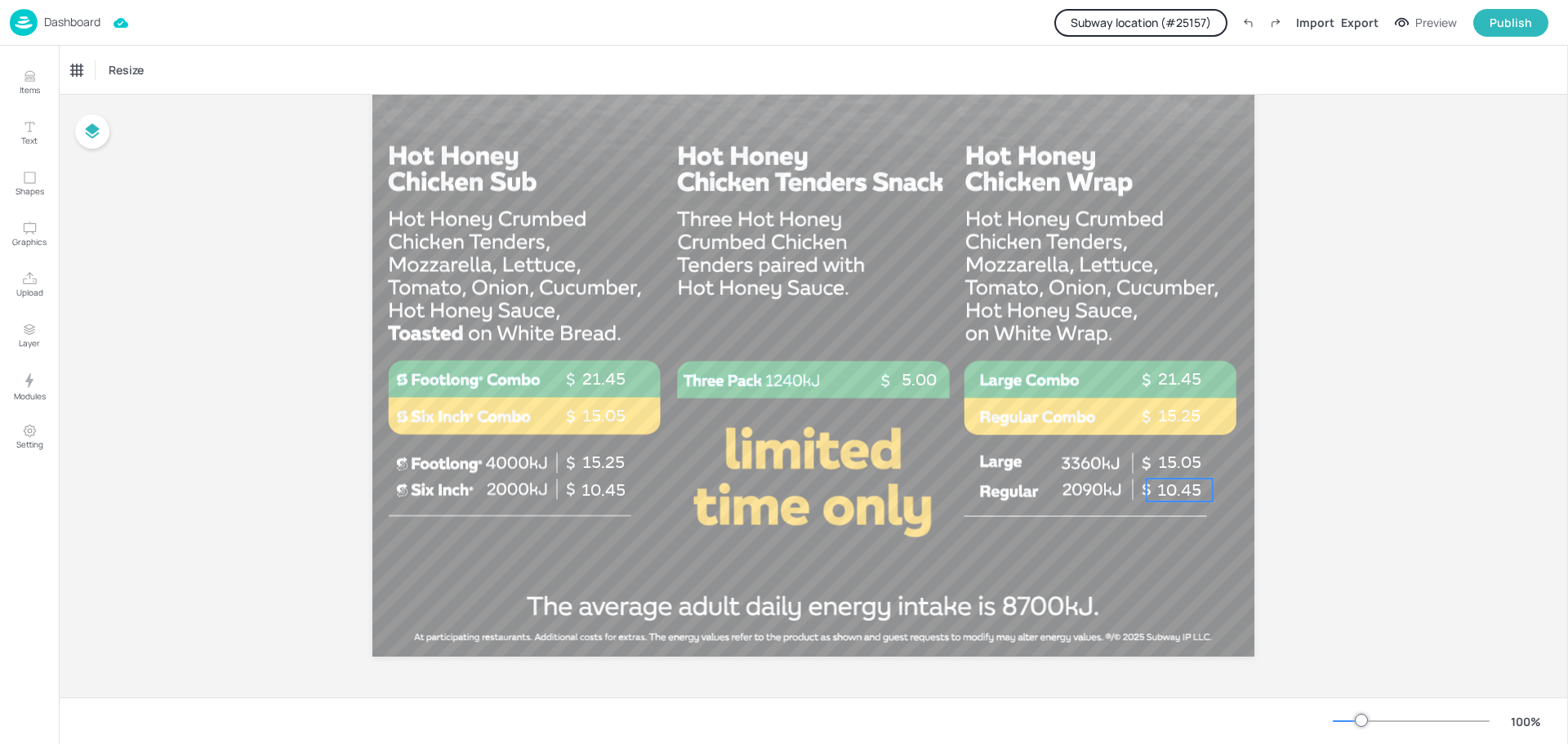
click at [1175, 488] on span "10.45" at bounding box center [1179, 490] width 44 height 19
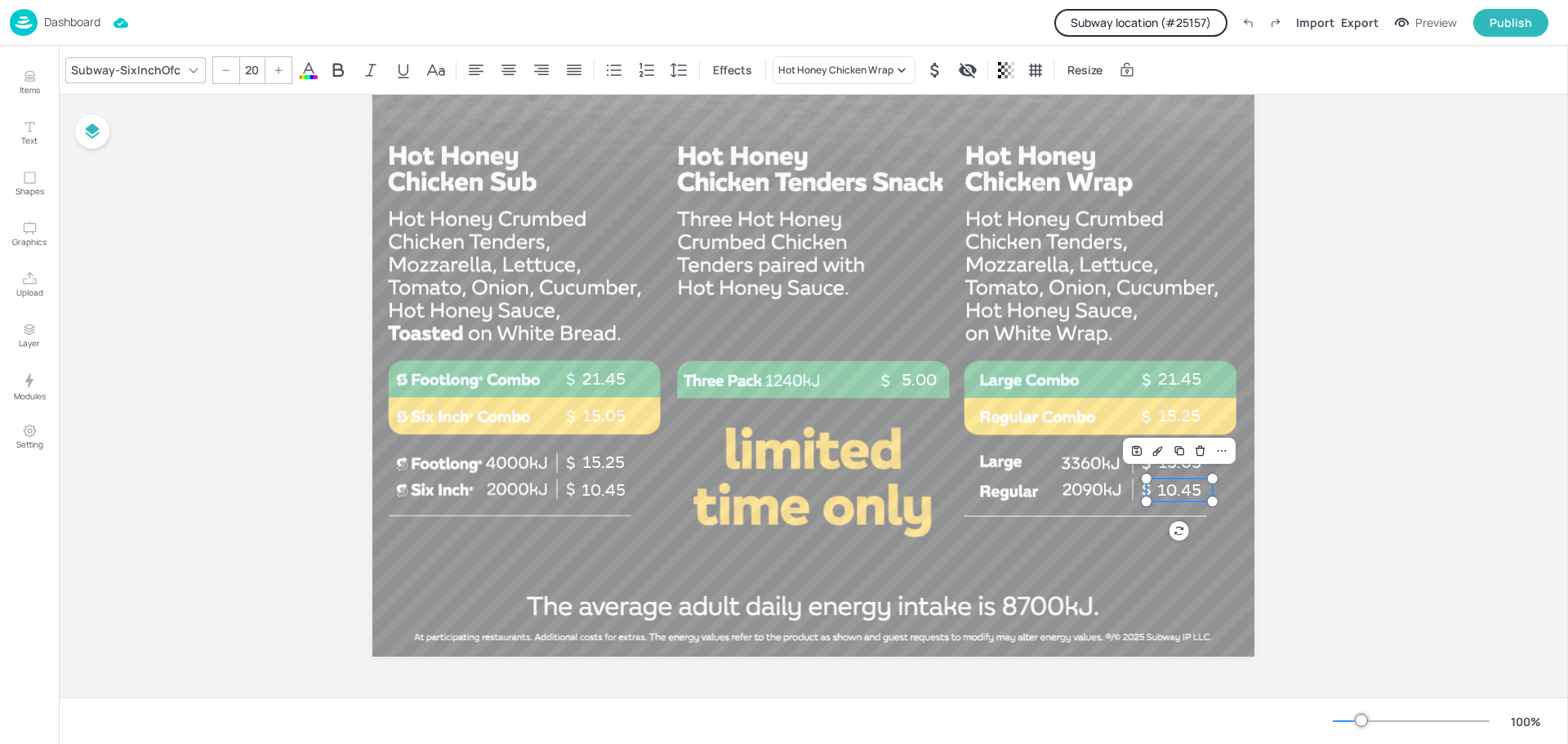
type input "20"
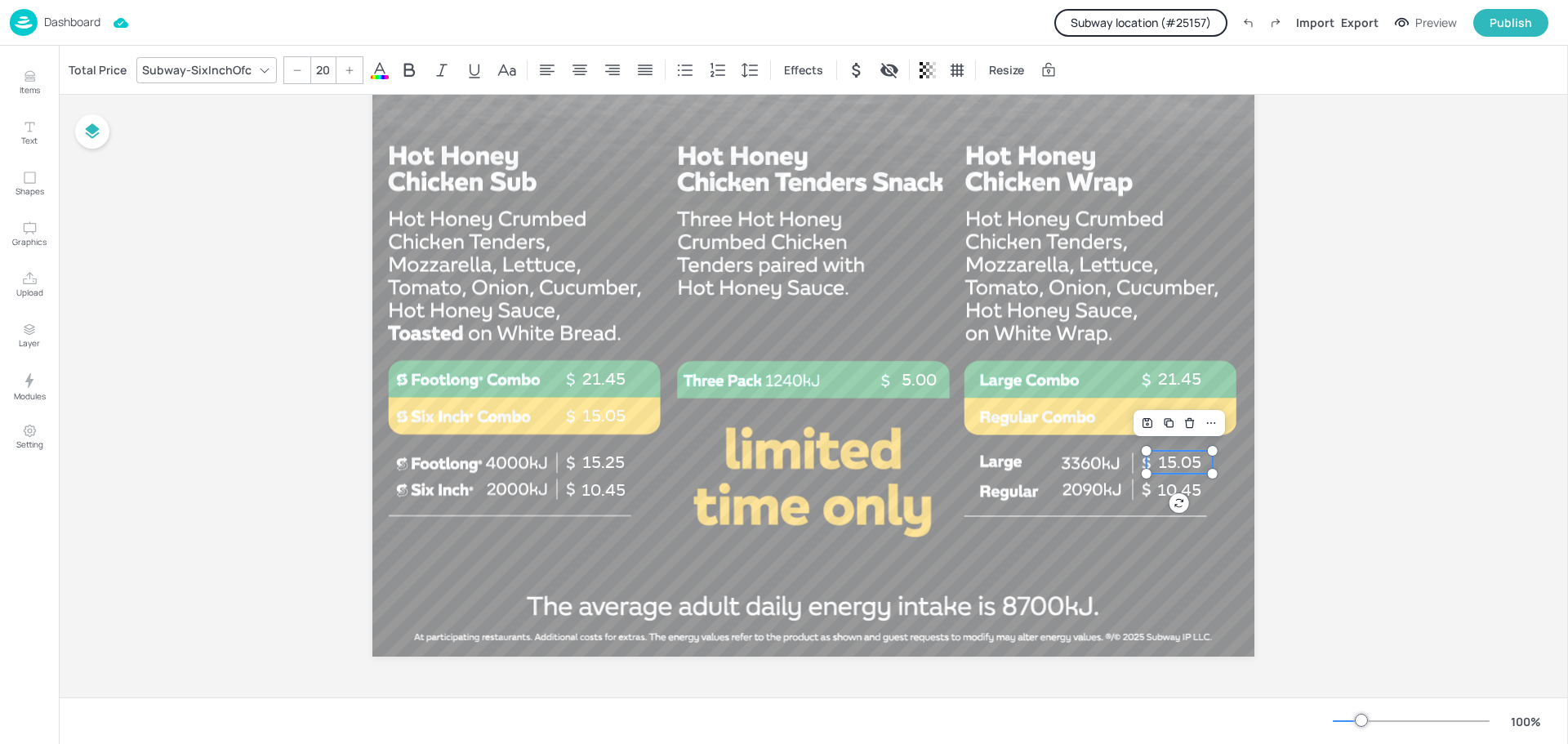
click at [1180, 471] on p "15.05" at bounding box center [1179, 462] width 66 height 23
click at [108, 75] on div "Total Price" at bounding box center [98, 70] width 65 height 26
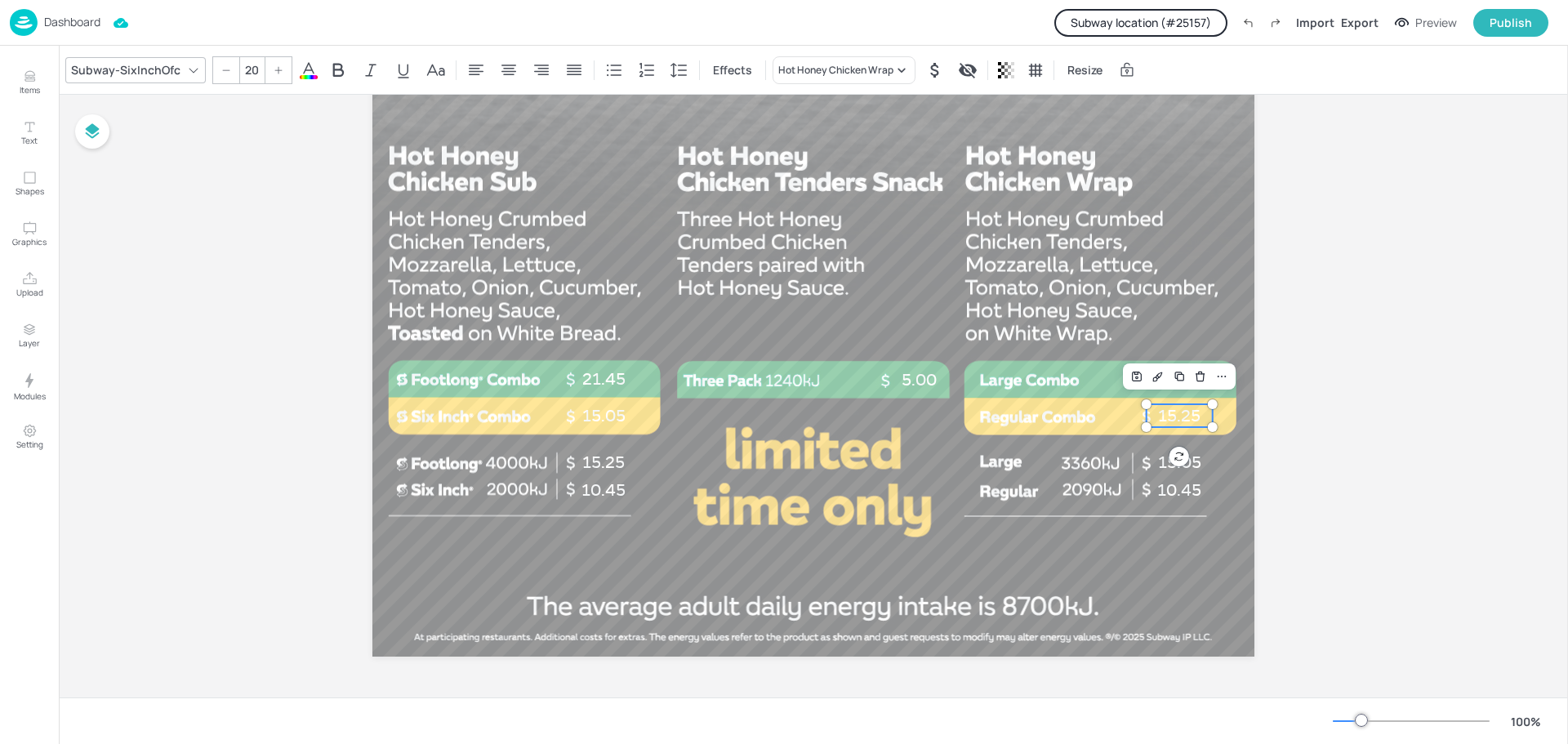
click at [1179, 414] on span "15.25" at bounding box center [1179, 415] width 43 height 19
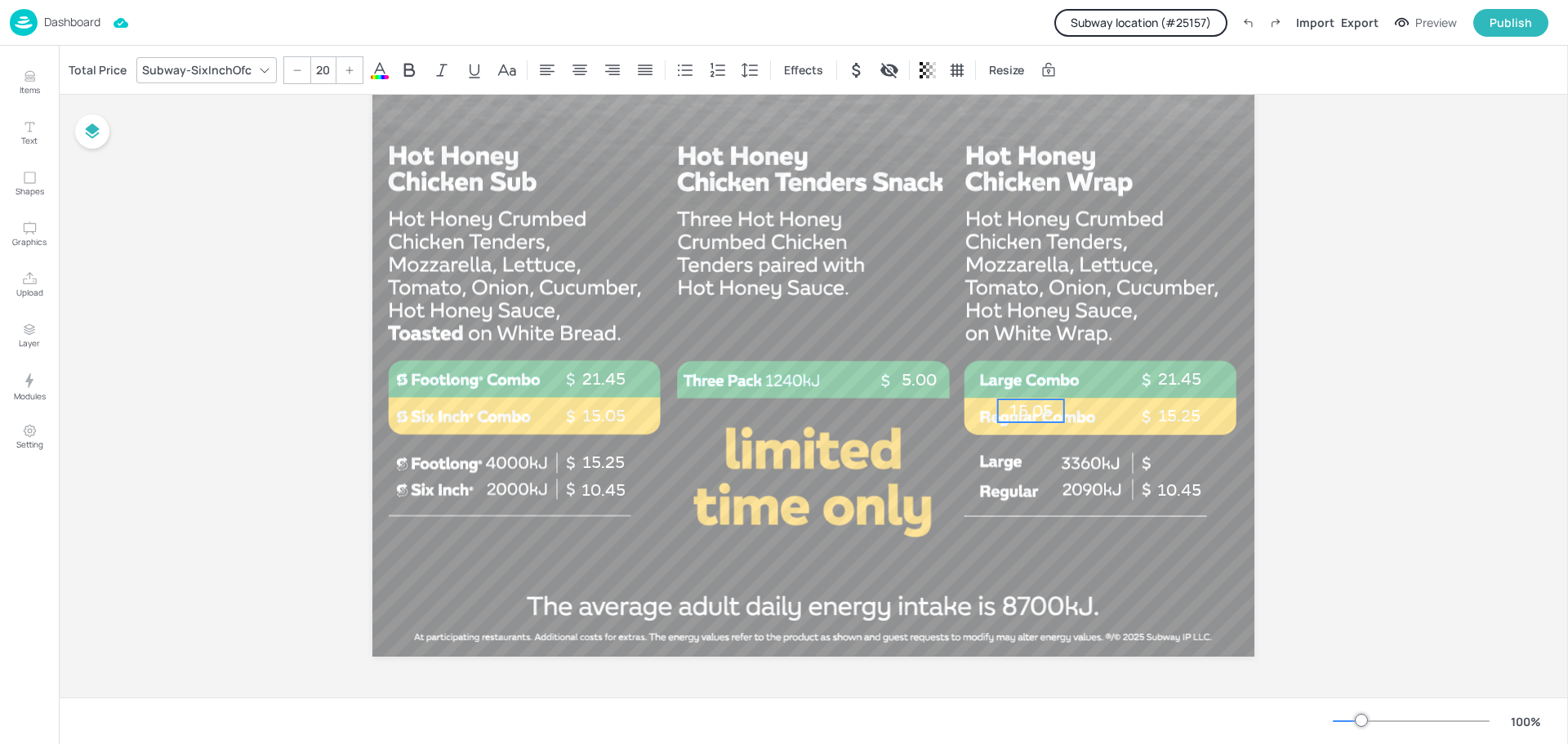
drag, startPoint x: 1154, startPoint y: 467, endPoint x: 1037, endPoint y: 421, distance: 125.7
click at [1023, 416] on p "15.05" at bounding box center [1031, 411] width 66 height 23
drag, startPoint x: 1165, startPoint y: 408, endPoint x: 1165, endPoint y: 455, distance: 47.0
click at [1165, 455] on span "15.25" at bounding box center [1179, 462] width 43 height 19
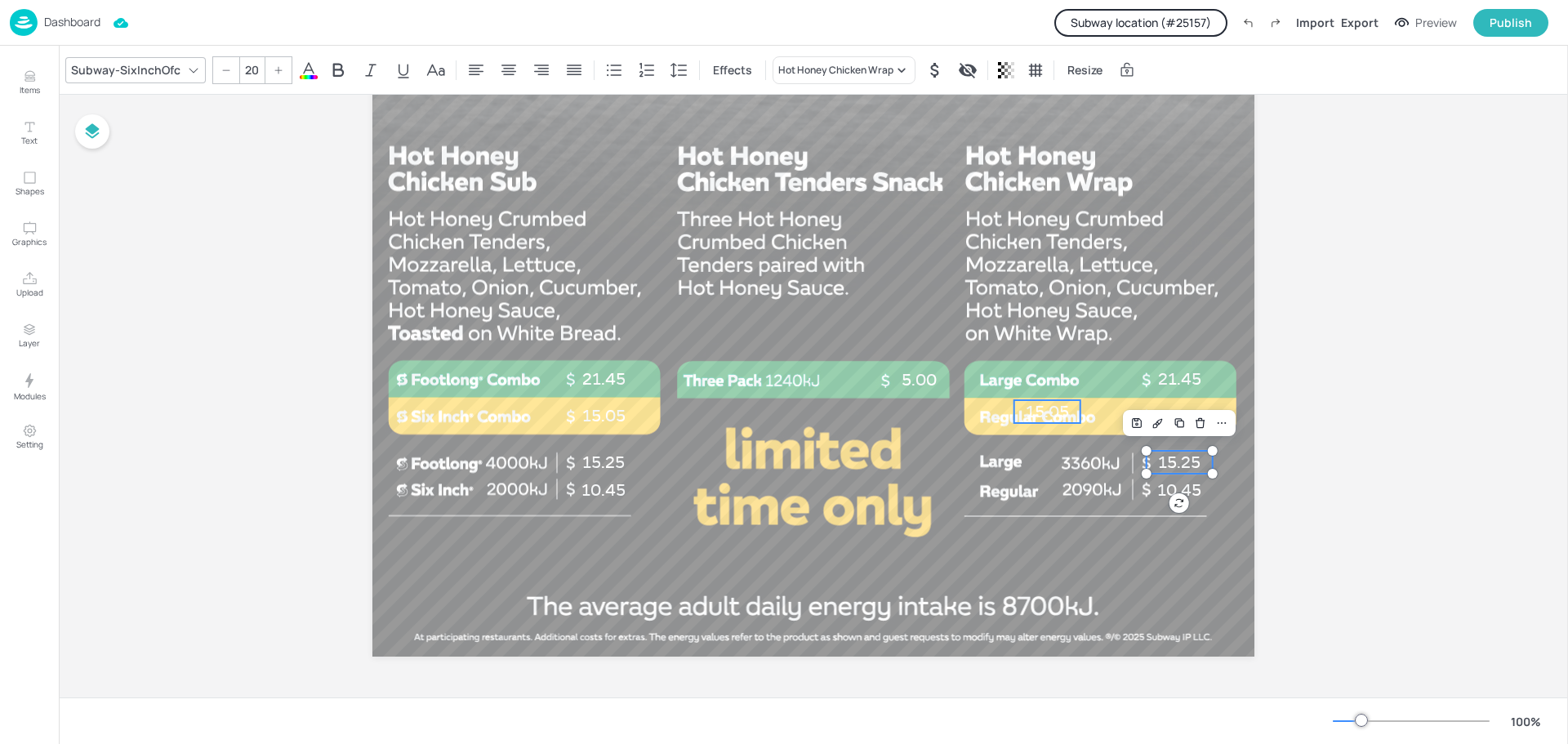
type input "20"
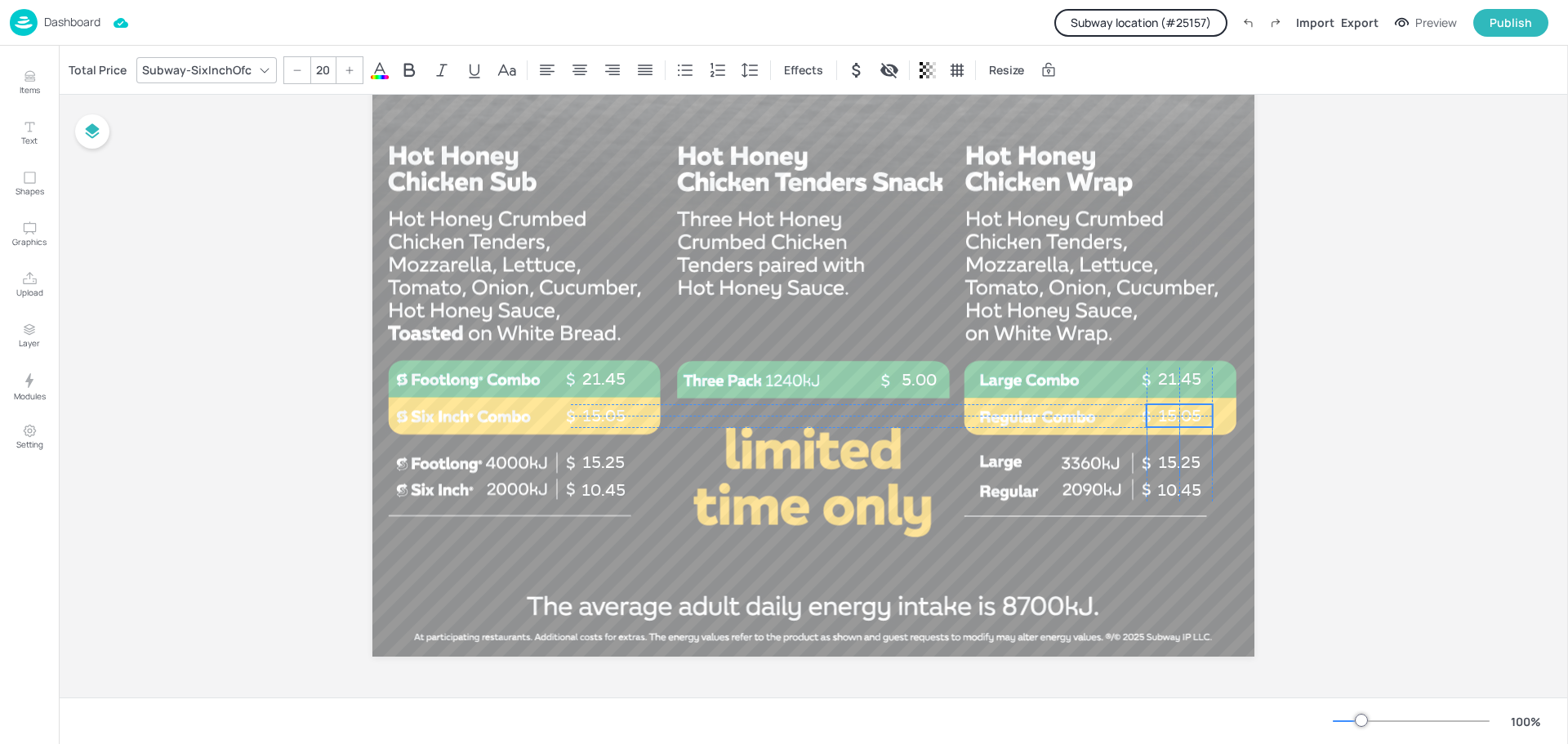
drag, startPoint x: 1032, startPoint y: 407, endPoint x: 1165, endPoint y: 410, distance: 133.0
click at [1165, 410] on p "15.05" at bounding box center [1179, 415] width 66 height 23
click at [1491, 23] on button "Publish" at bounding box center [1511, 22] width 75 height 28
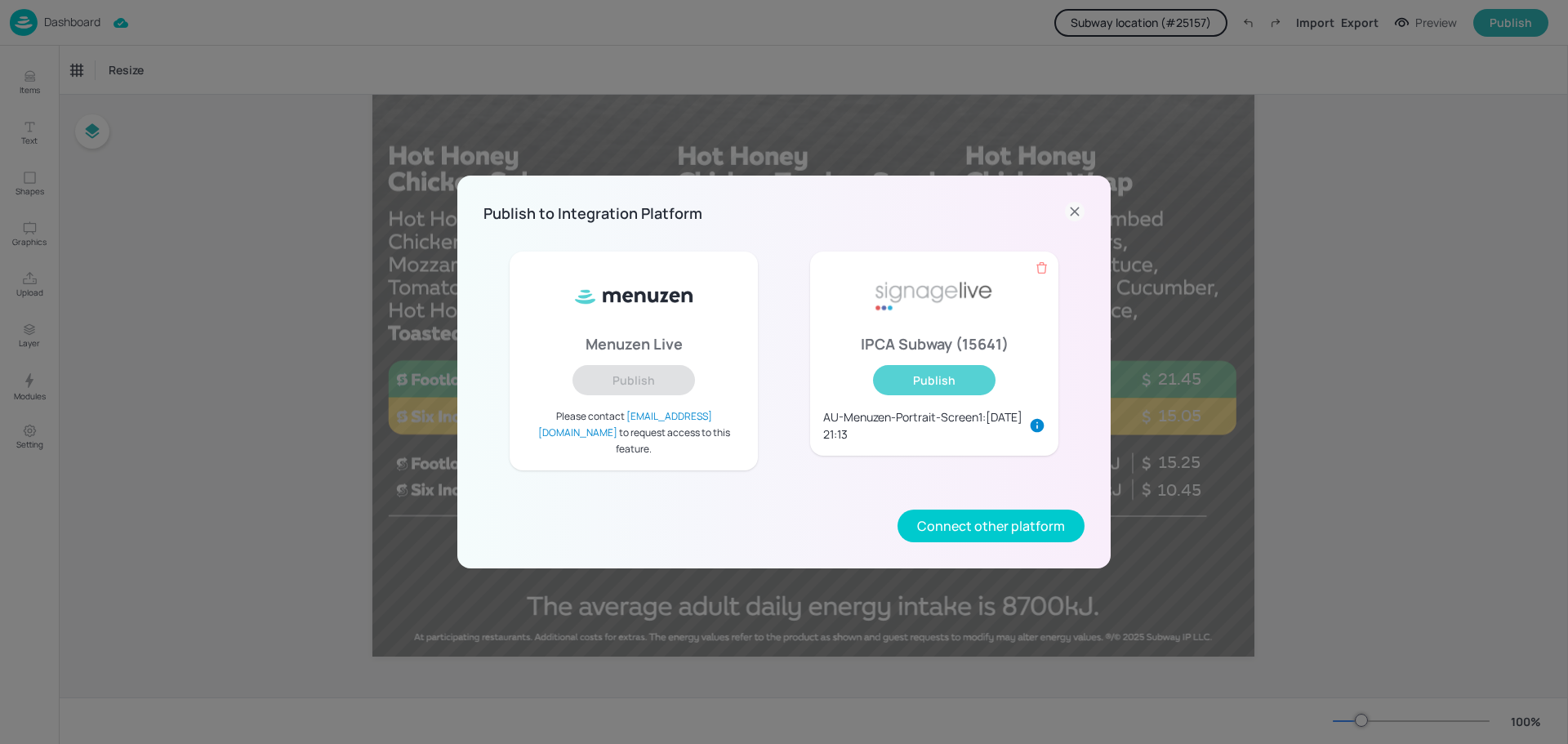
click at [937, 381] on button "Publish" at bounding box center [934, 380] width 123 height 30
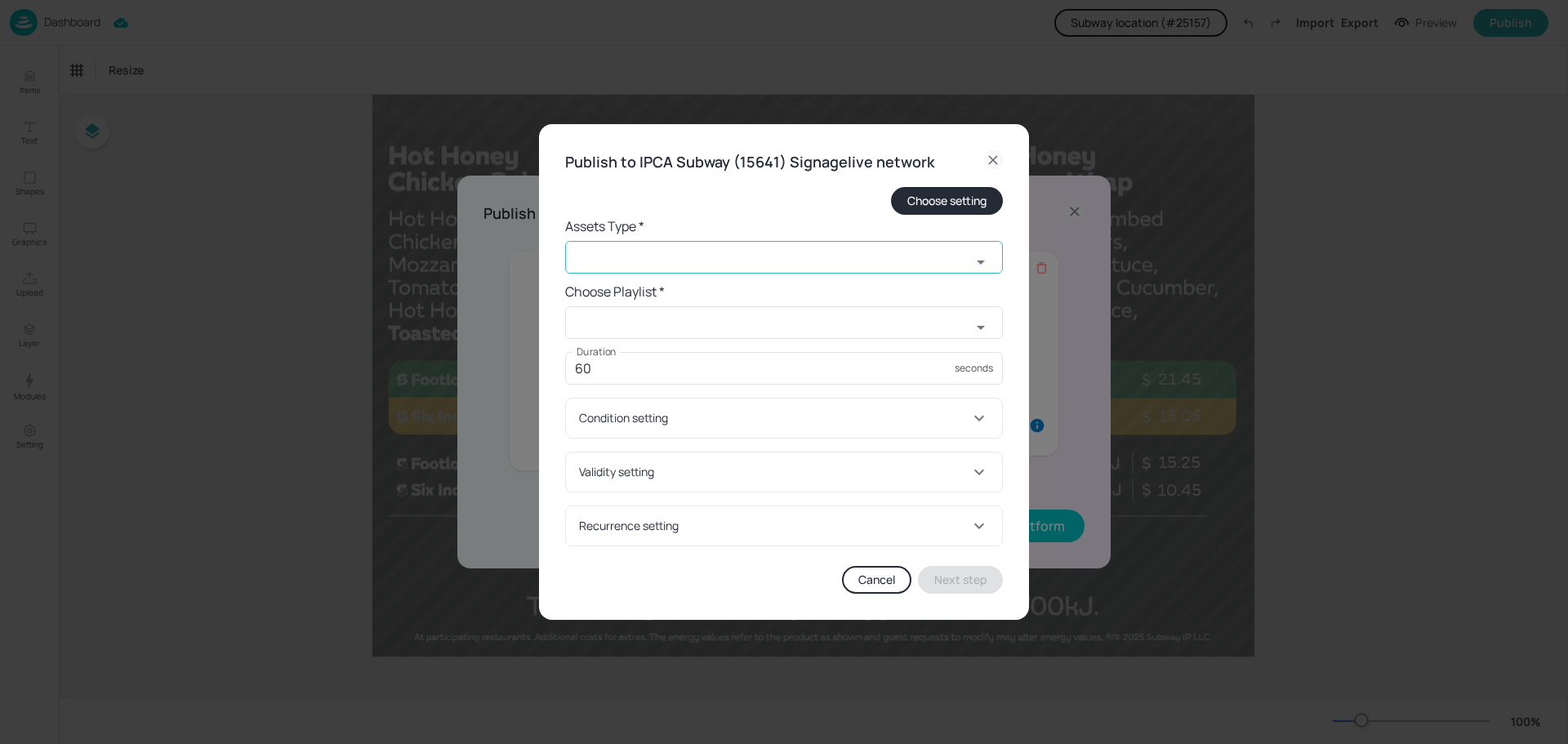
click at [700, 265] on input "text" at bounding box center [769, 257] width 406 height 33
click at [652, 302] on li "widget" at bounding box center [784, 294] width 438 height 27
type input "widget"
click at [654, 324] on input "text" at bounding box center [769, 323] width 406 height 33
paste input "AU-Menuzen-Kiosk-Playlist-1of2"
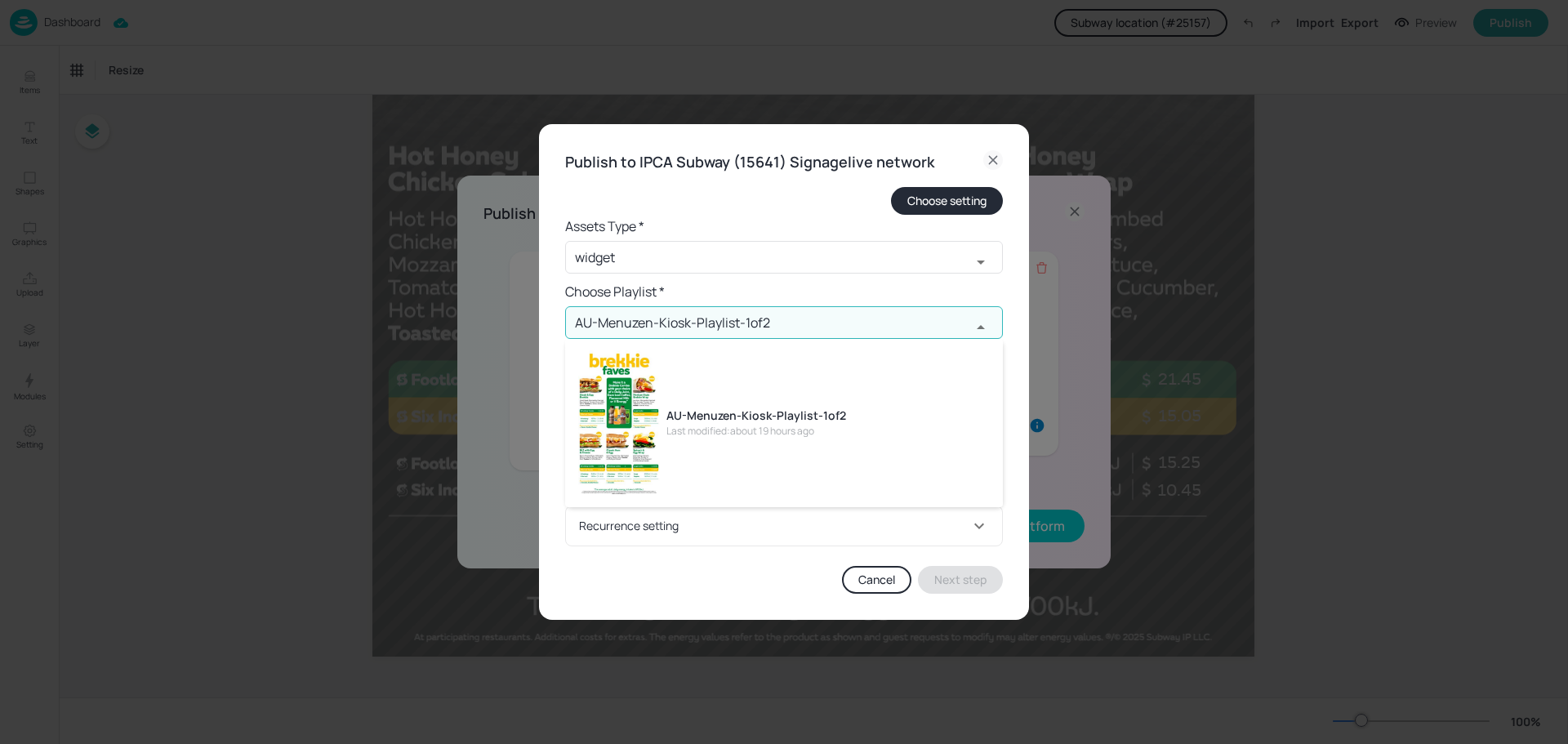
click at [773, 408] on div "AU-Menuzen-Kiosk-Playlist-1of2" at bounding box center [756, 415] width 180 height 17
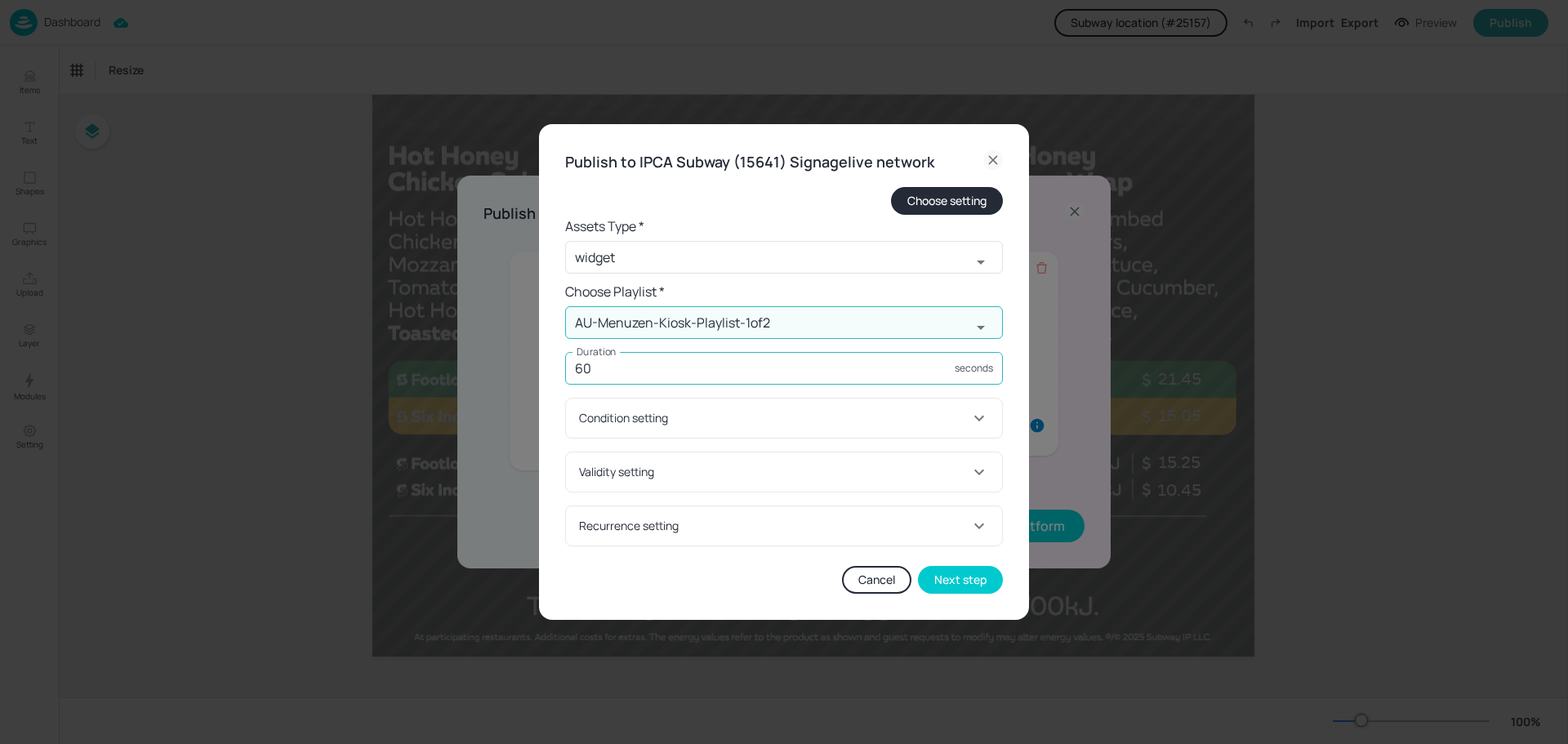
type input "AU-Menuzen-Kiosk-Playlist-1of2"
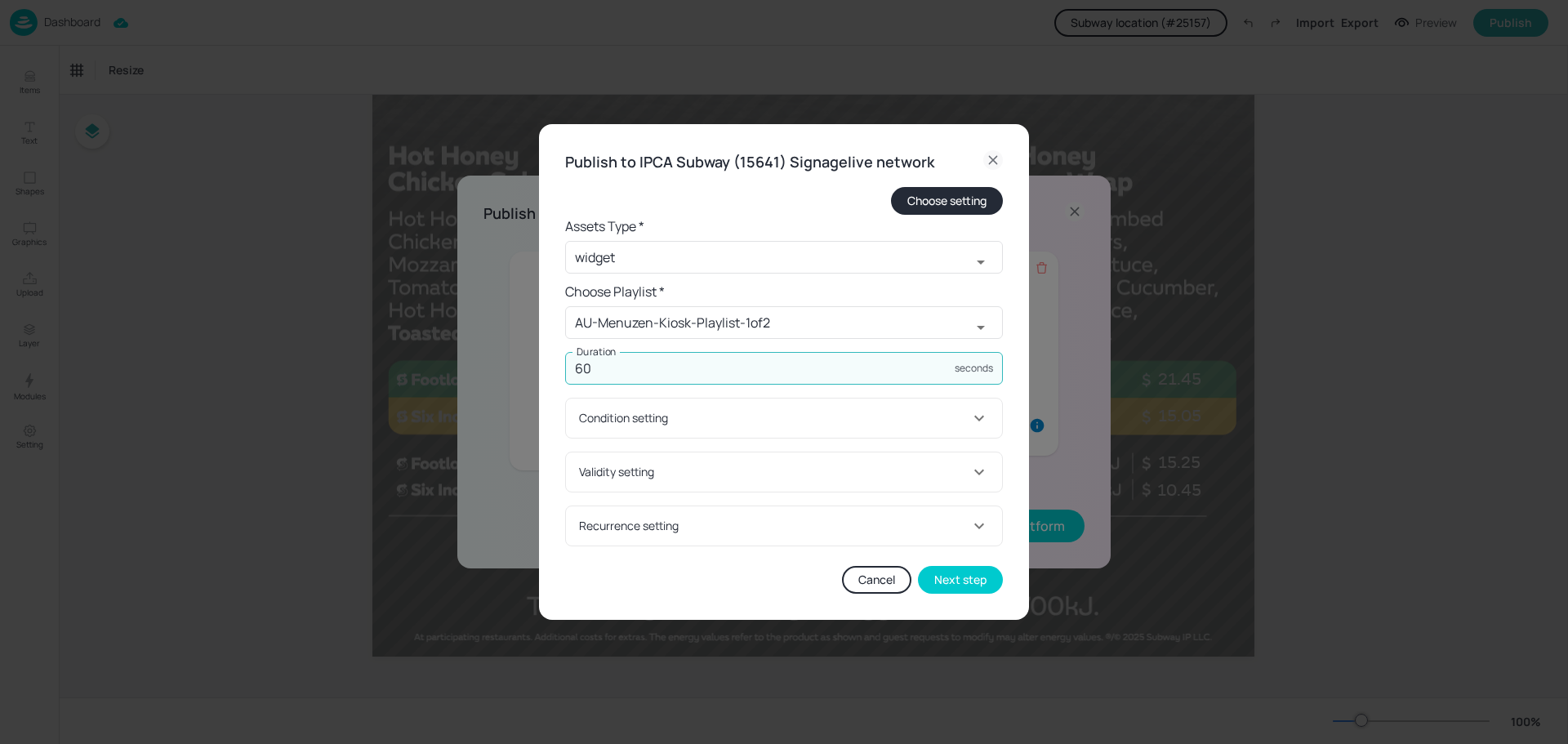
drag, startPoint x: 654, startPoint y: 367, endPoint x: 548, endPoint y: 372, distance: 106.1
click at [548, 372] on div "Publish to IPCA Subway (15641) Signagelive network Choose setting Assets Type *…" at bounding box center [784, 371] width 490 height 496
click at [671, 367] on input "60" at bounding box center [760, 368] width 390 height 33
drag, startPoint x: 671, startPoint y: 367, endPoint x: 511, endPoint y: 387, distance: 161.2
click at [511, 387] on div "Publish to IPCA Subway (15641) Signagelive network Choose setting Assets Type *…" at bounding box center [784, 372] width 1568 height 744
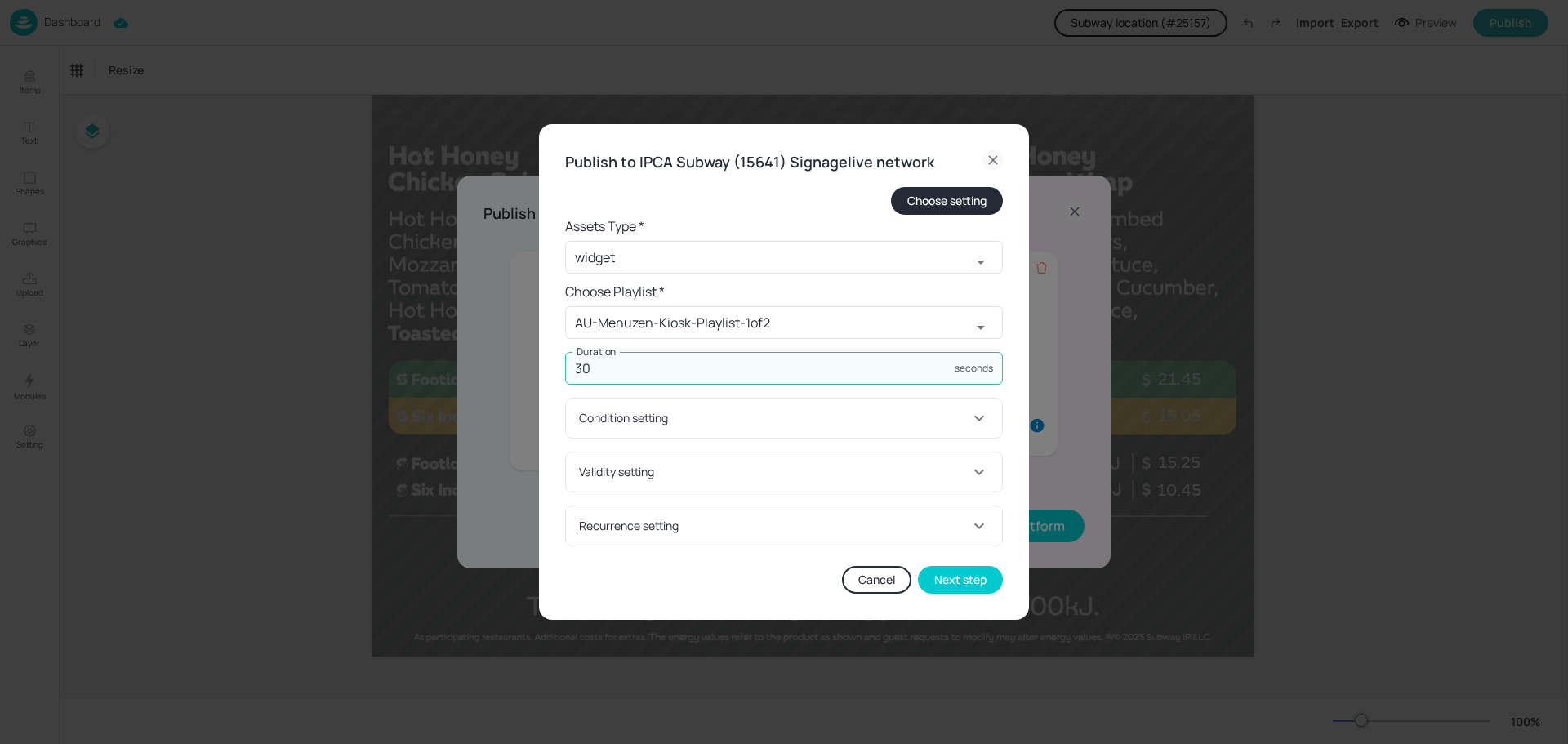
type input "30"
click at [750, 429] on div "Condition setting" at bounding box center [783, 417] width 436 height 40
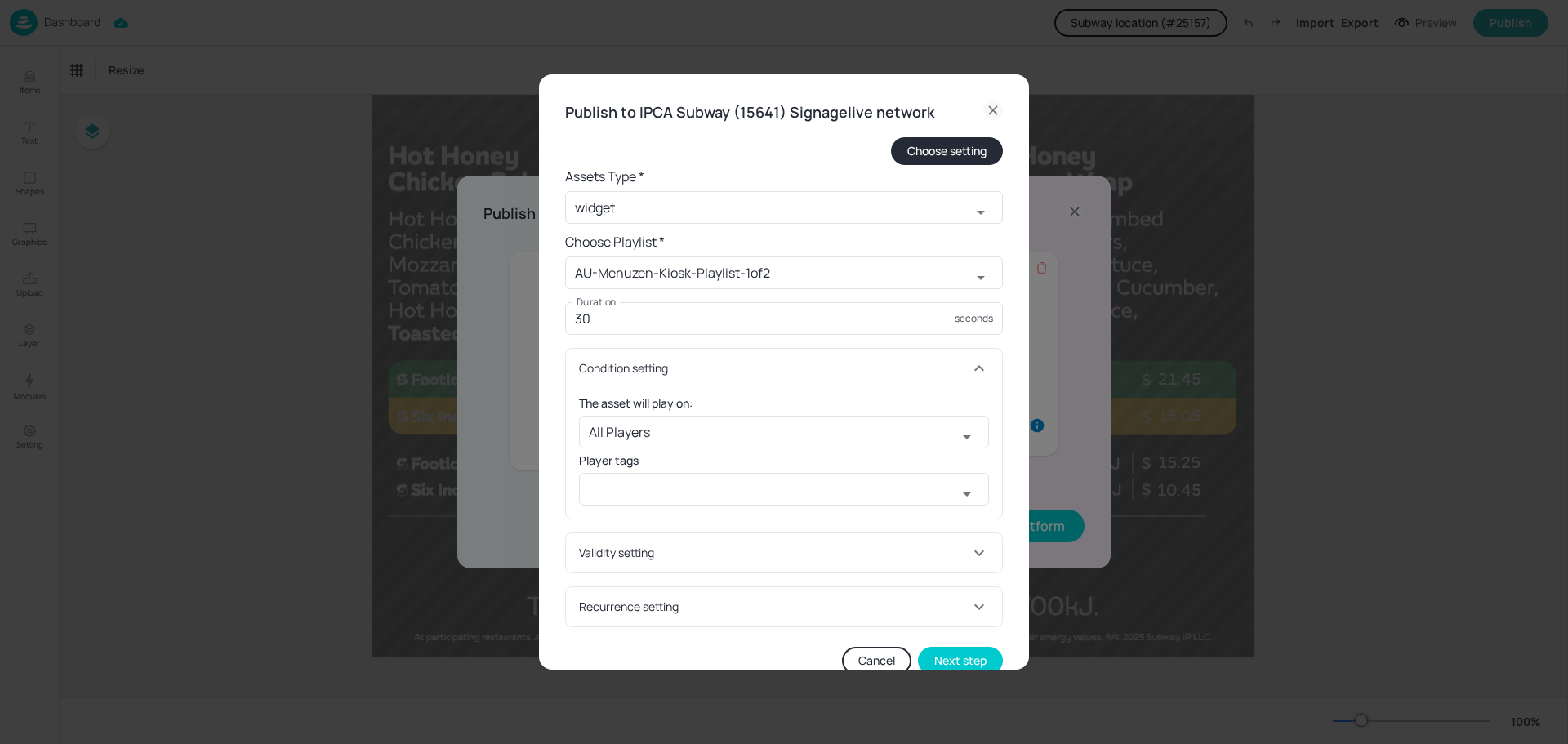
click at [777, 363] on div "Condition setting" at bounding box center [774, 368] width 391 height 17
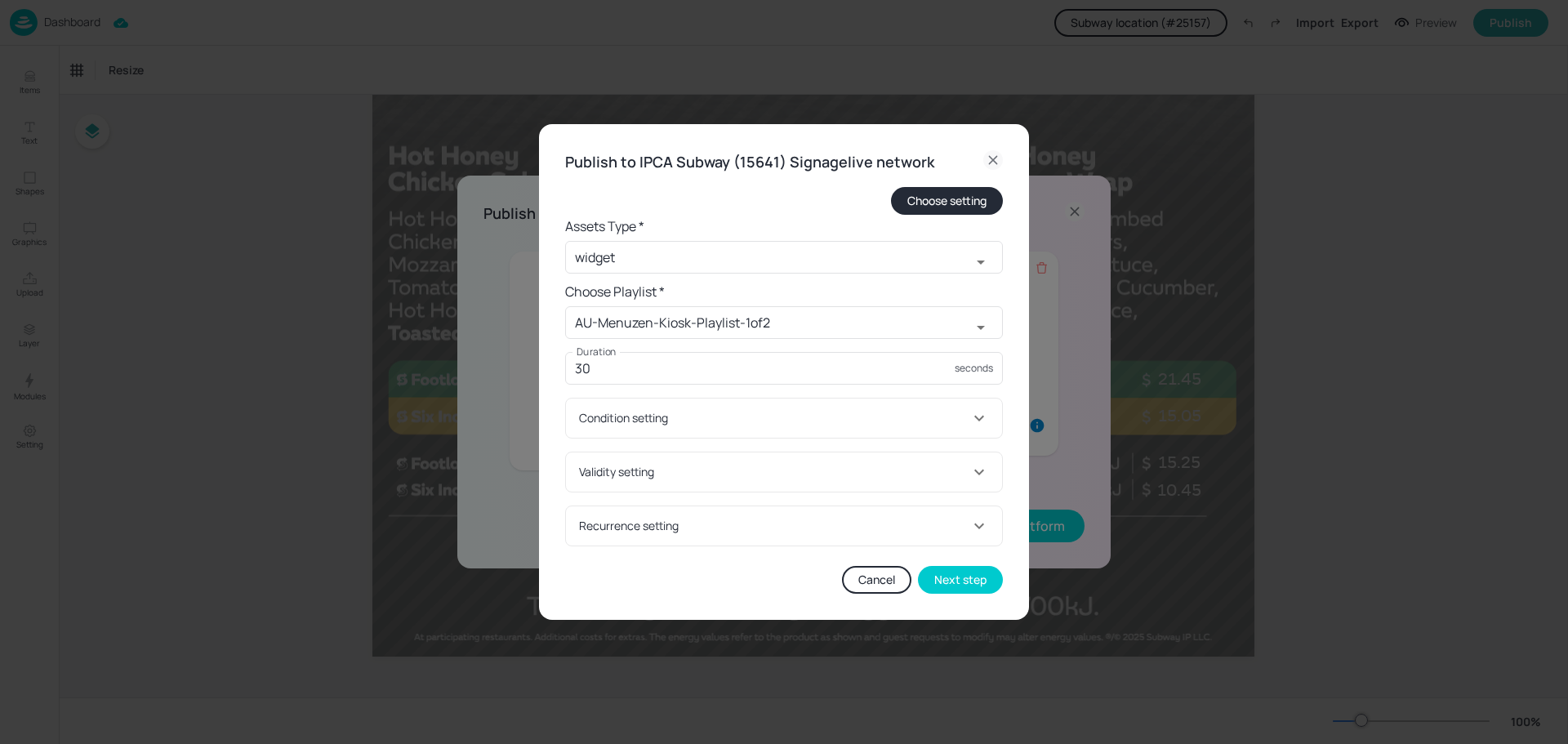
click at [778, 460] on div "Validity setting" at bounding box center [783, 472] width 436 height 40
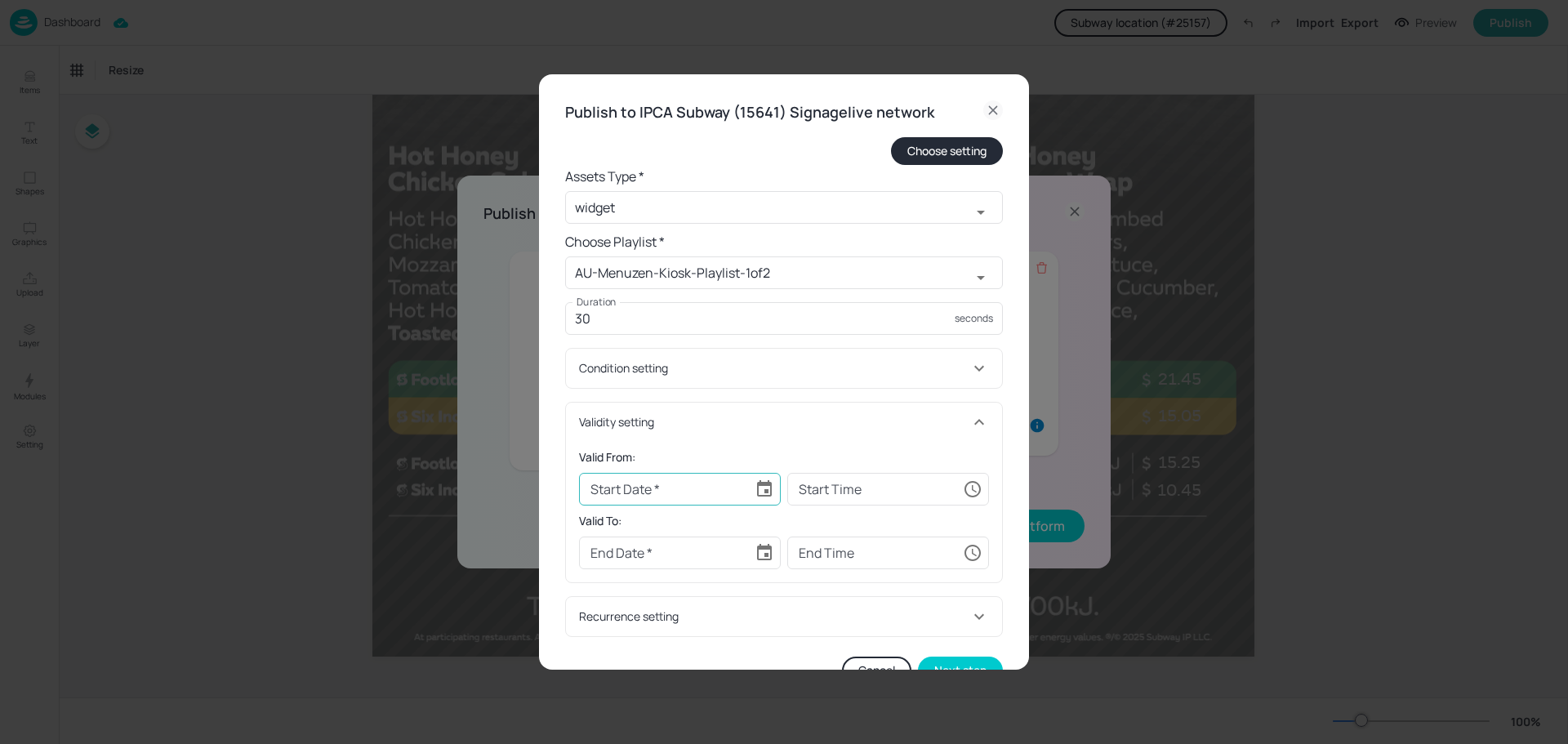
click at [751, 489] on button "Choose date" at bounding box center [765, 489] width 33 height 33
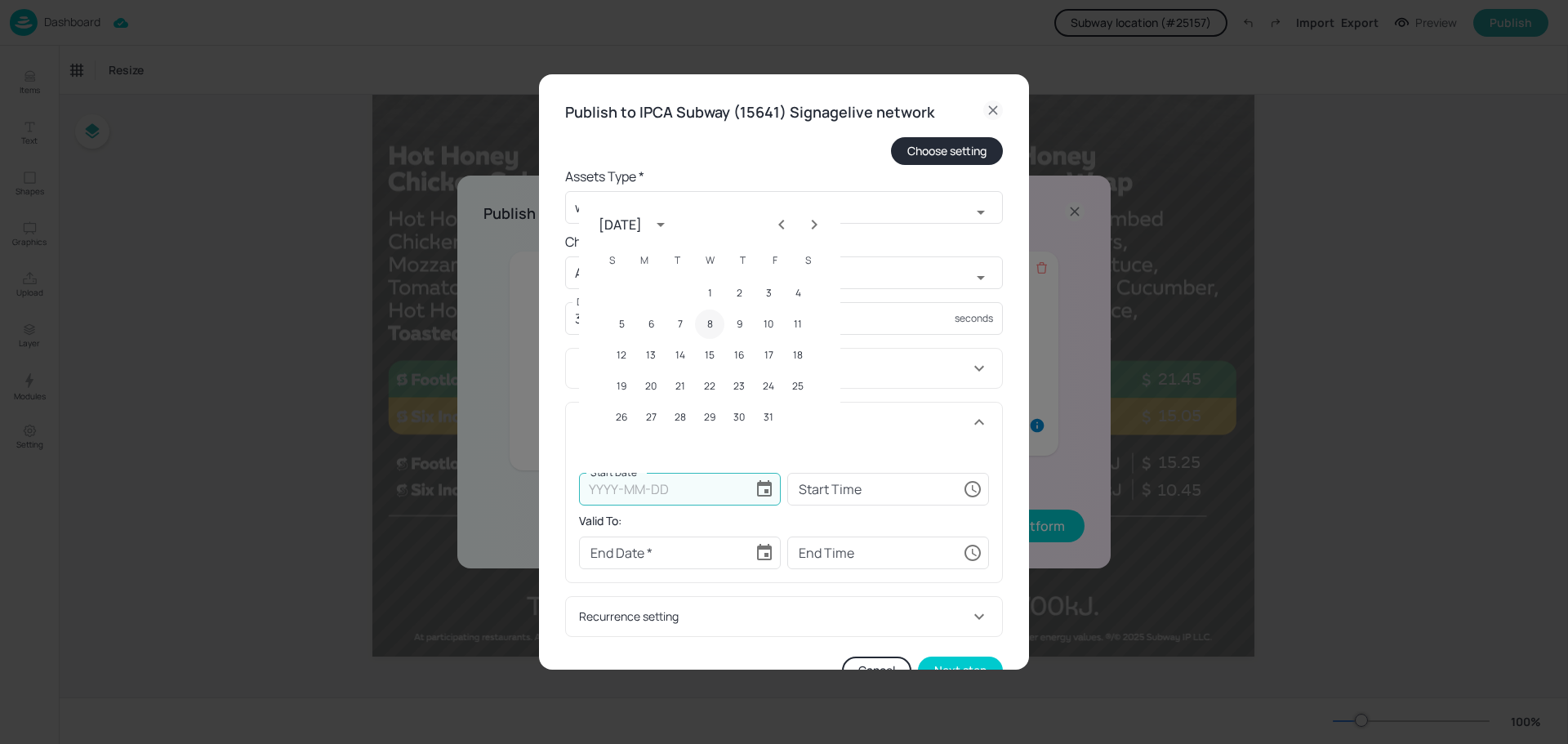
click at [703, 324] on button "8" at bounding box center [710, 324] width 29 height 29
type input "[DATE]"
type input "00:00:00"
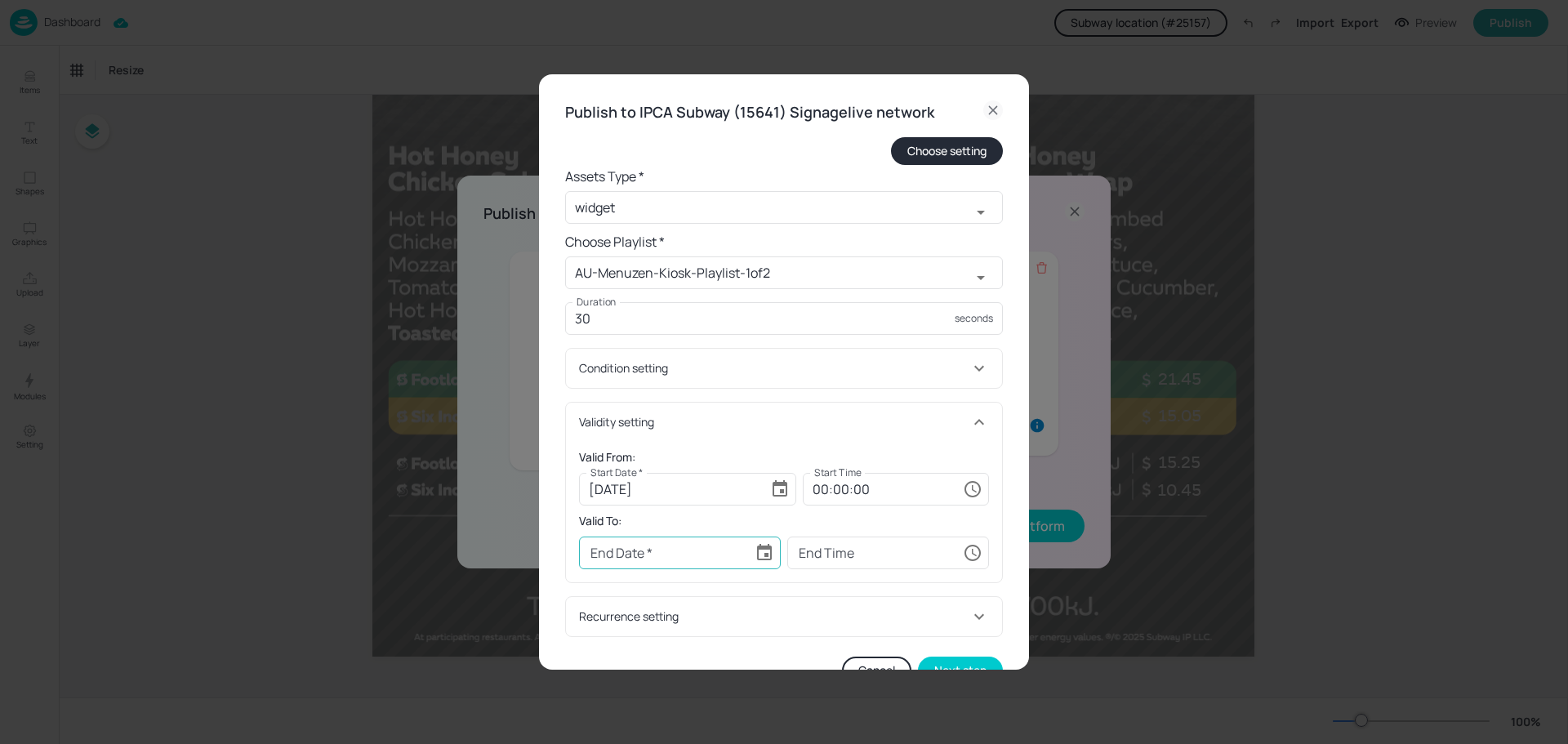
click at [761, 549] on icon "Choose date" at bounding box center [765, 553] width 19 height 19
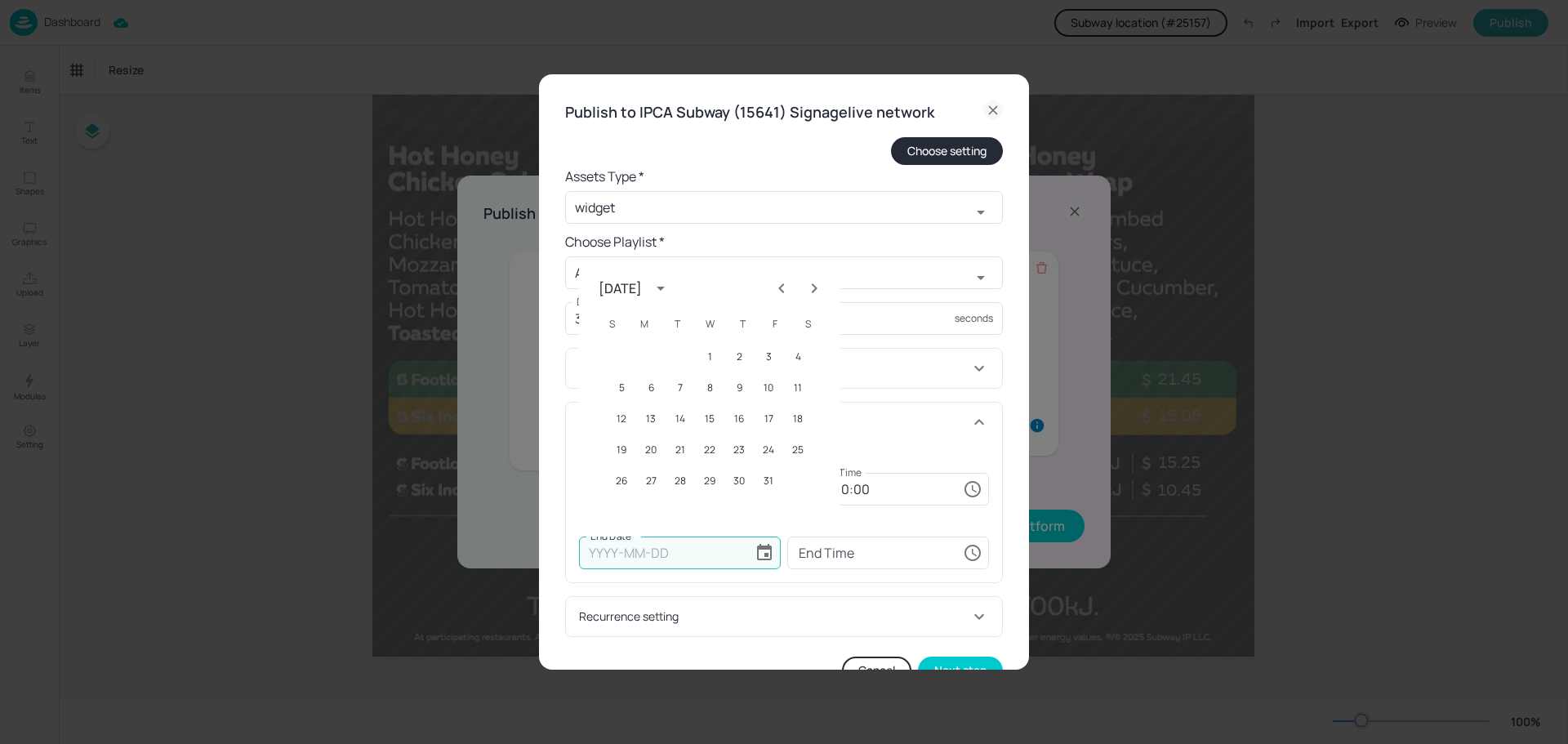
click at [816, 292] on icon "Next month" at bounding box center [814, 288] width 19 height 19
click at [624, 451] on button "16" at bounding box center [622, 449] width 29 height 29
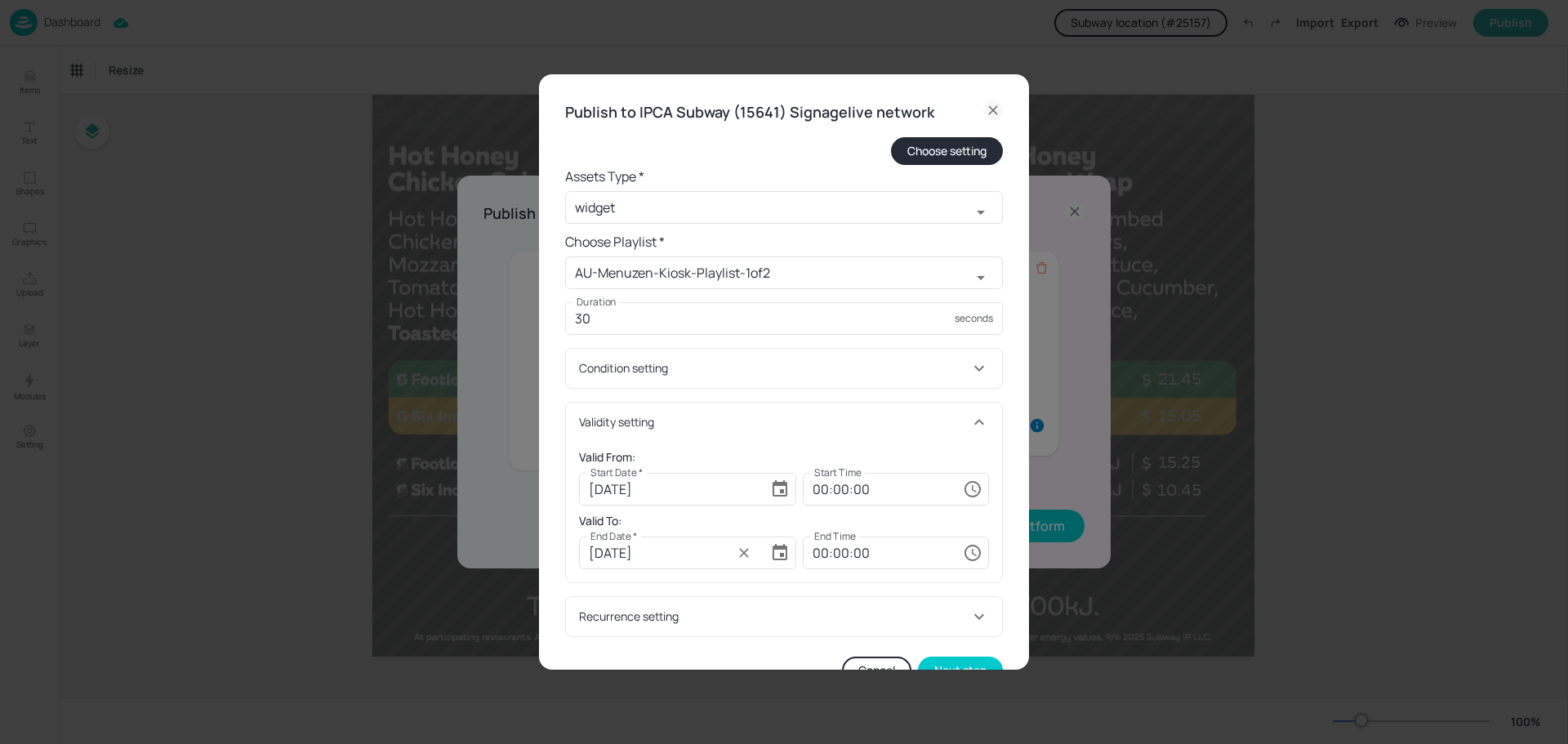
type input "[DATE]"
click at [806, 552] on input "00:00:00" at bounding box center [879, 553] width 154 height 33
type input "23:59:59"
drag, startPoint x: 1004, startPoint y: 556, endPoint x: 1011, endPoint y: 580, distance: 25.0
click at [1006, 556] on div "Publish to IPCA Subway (15641) Signagelive network Choose setting Assets Type *…" at bounding box center [784, 392] width 490 height 636
